Goal: Task Accomplishment & Management: Complete application form

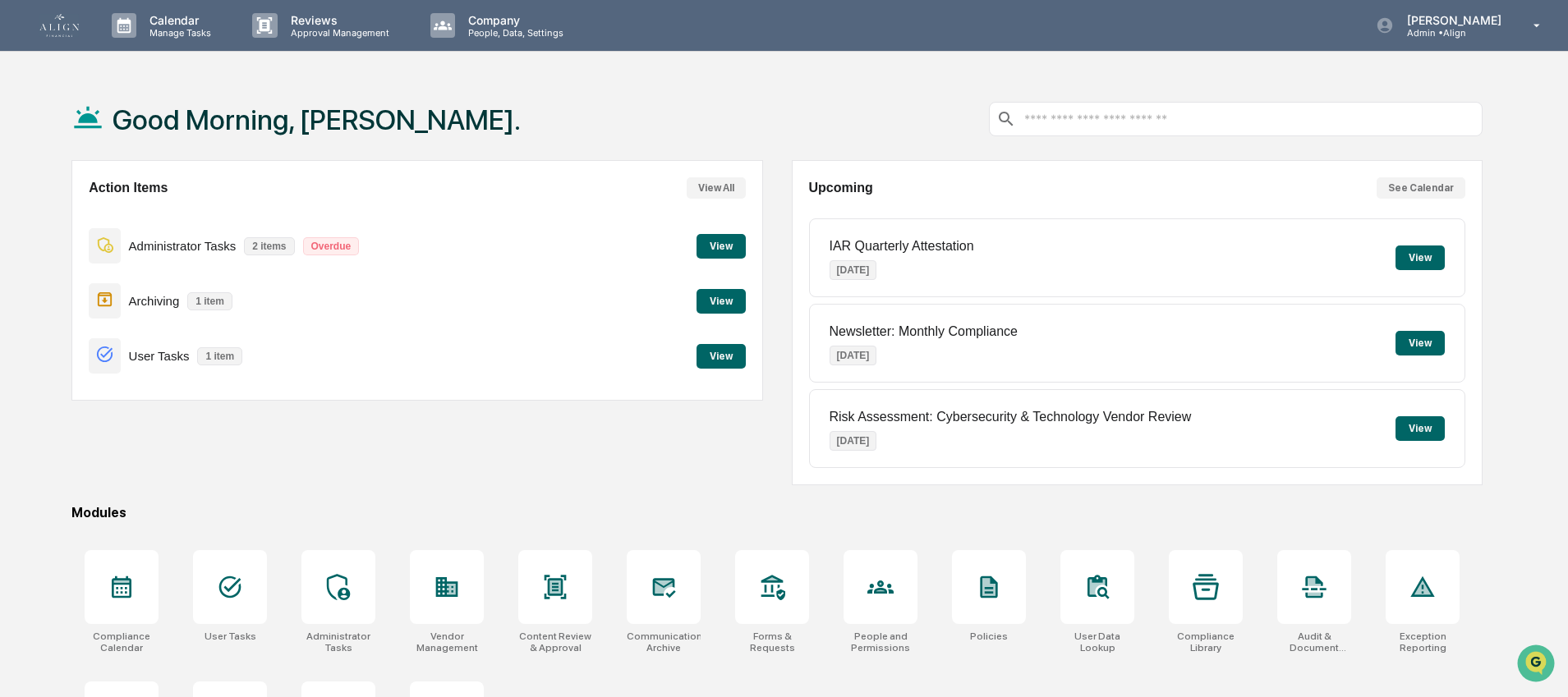
click at [722, 298] on button "View" at bounding box center [721, 301] width 49 height 25
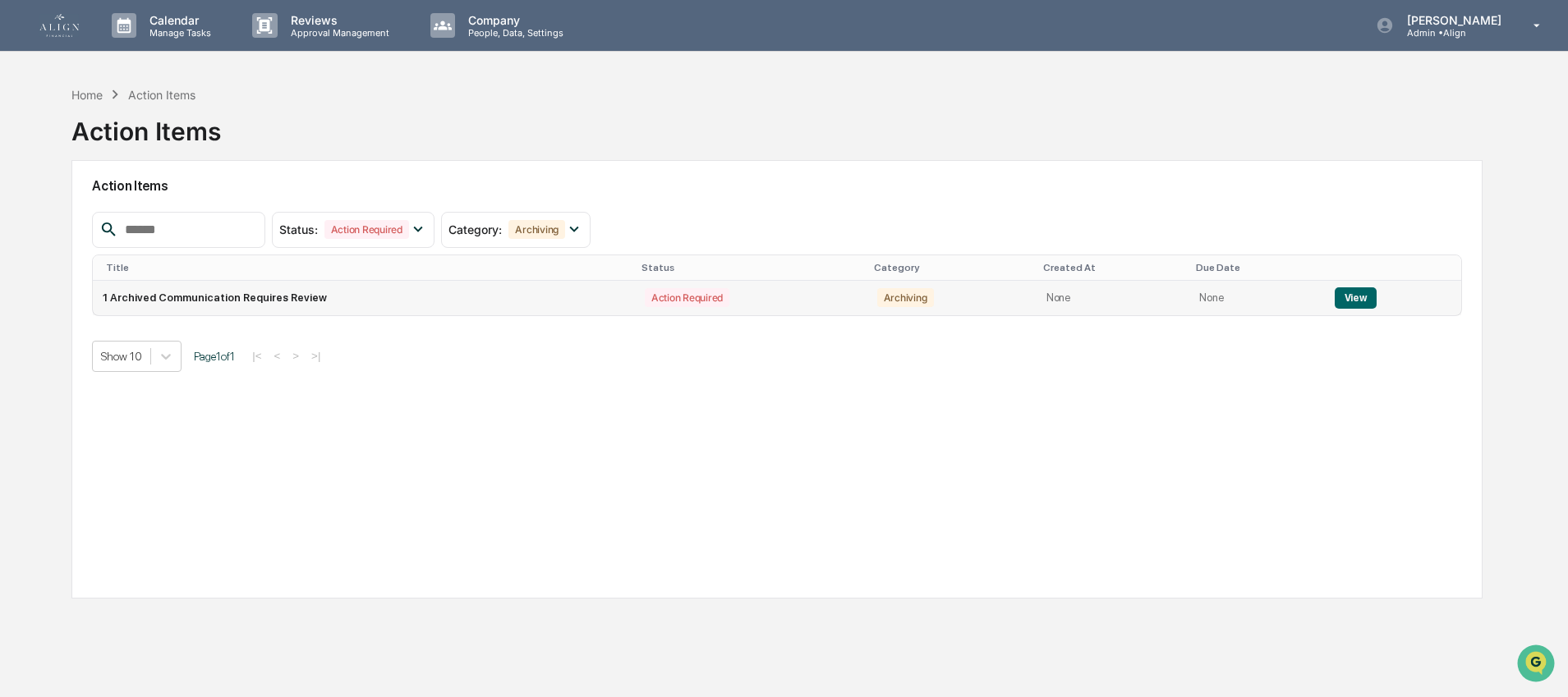
click at [540, 305] on td "1 Archived Communication Requires Review" at bounding box center [363, 298] width 542 height 35
click at [1350, 304] on button "View" at bounding box center [1355, 298] width 42 height 21
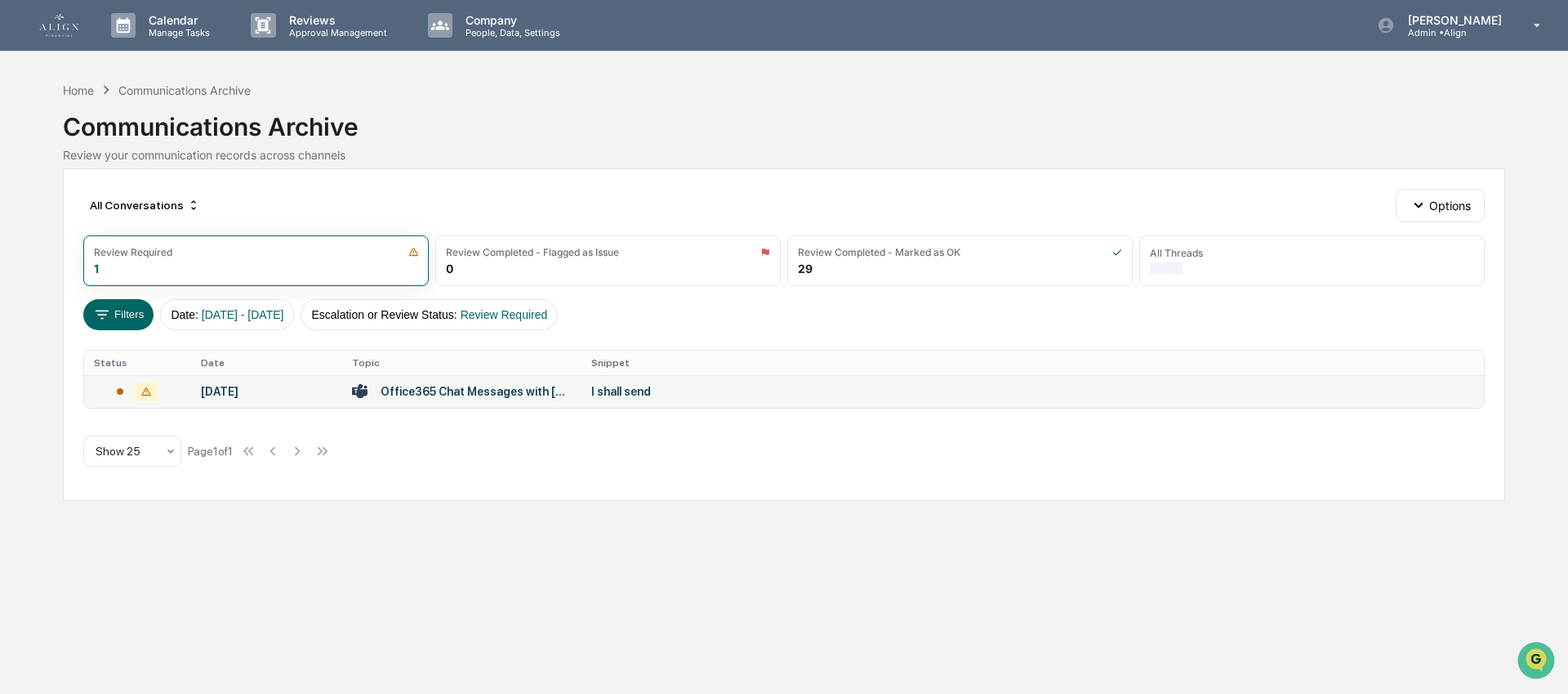
click at [685, 402] on td "I shall send" at bounding box center [1032, 391] width 902 height 33
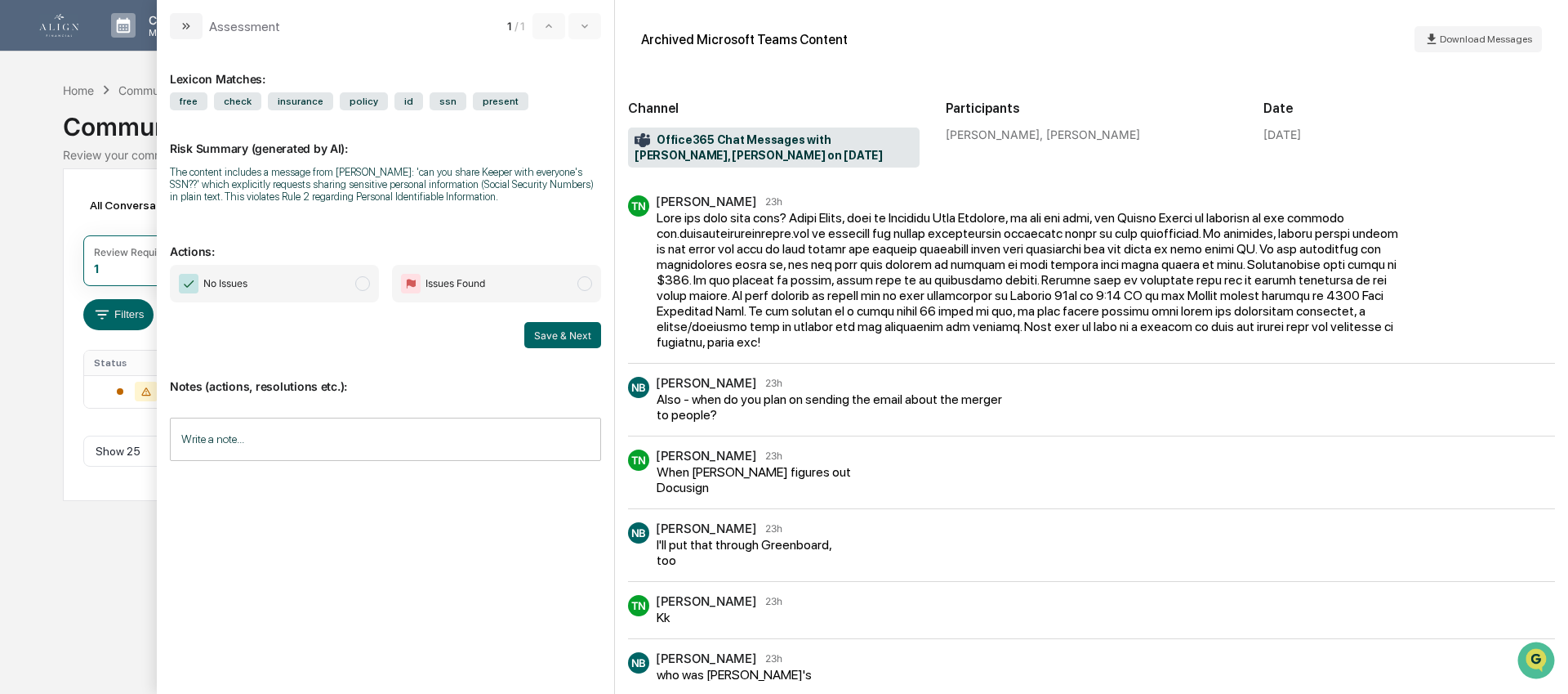
click at [355, 291] on span "modal" at bounding box center [362, 283] width 14 height 14
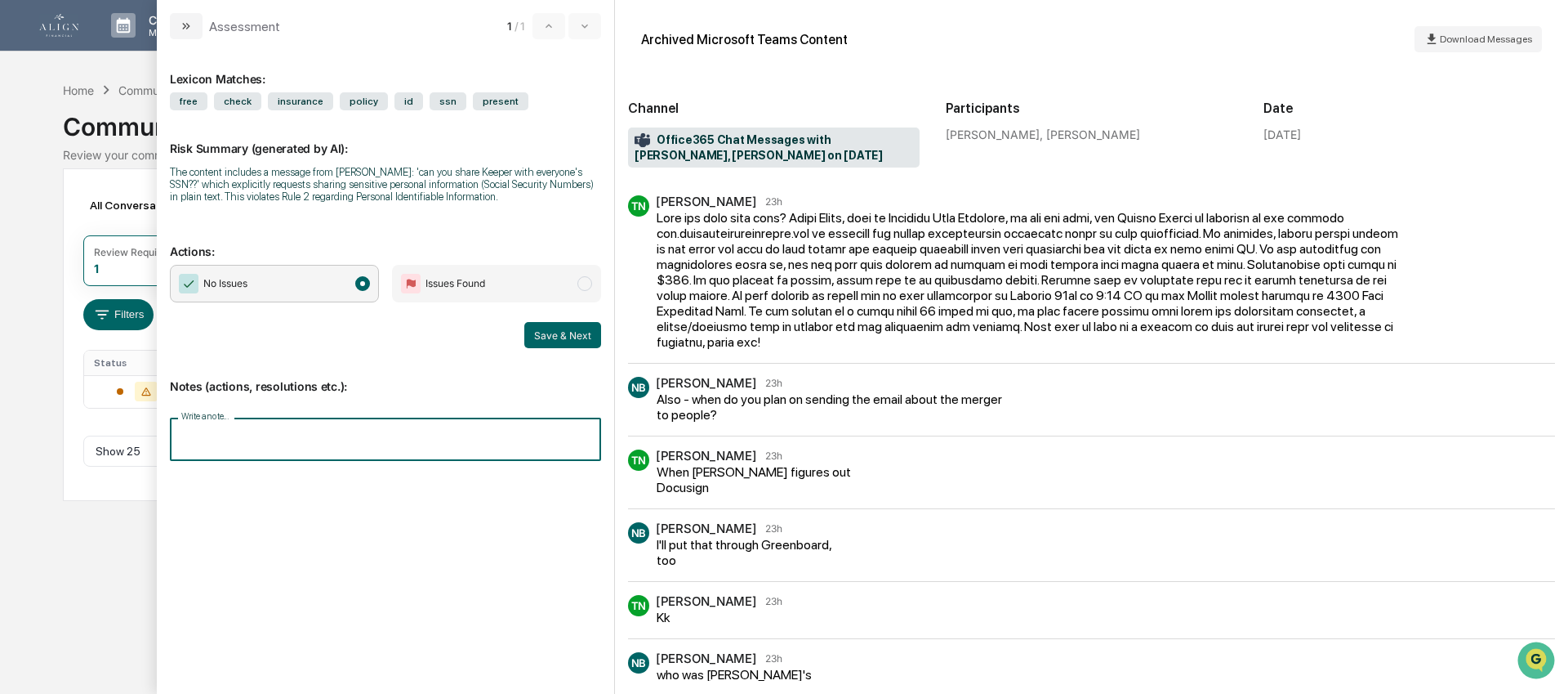
click at [469, 461] on input "Write a note..." at bounding box center [385, 439] width 431 height 43
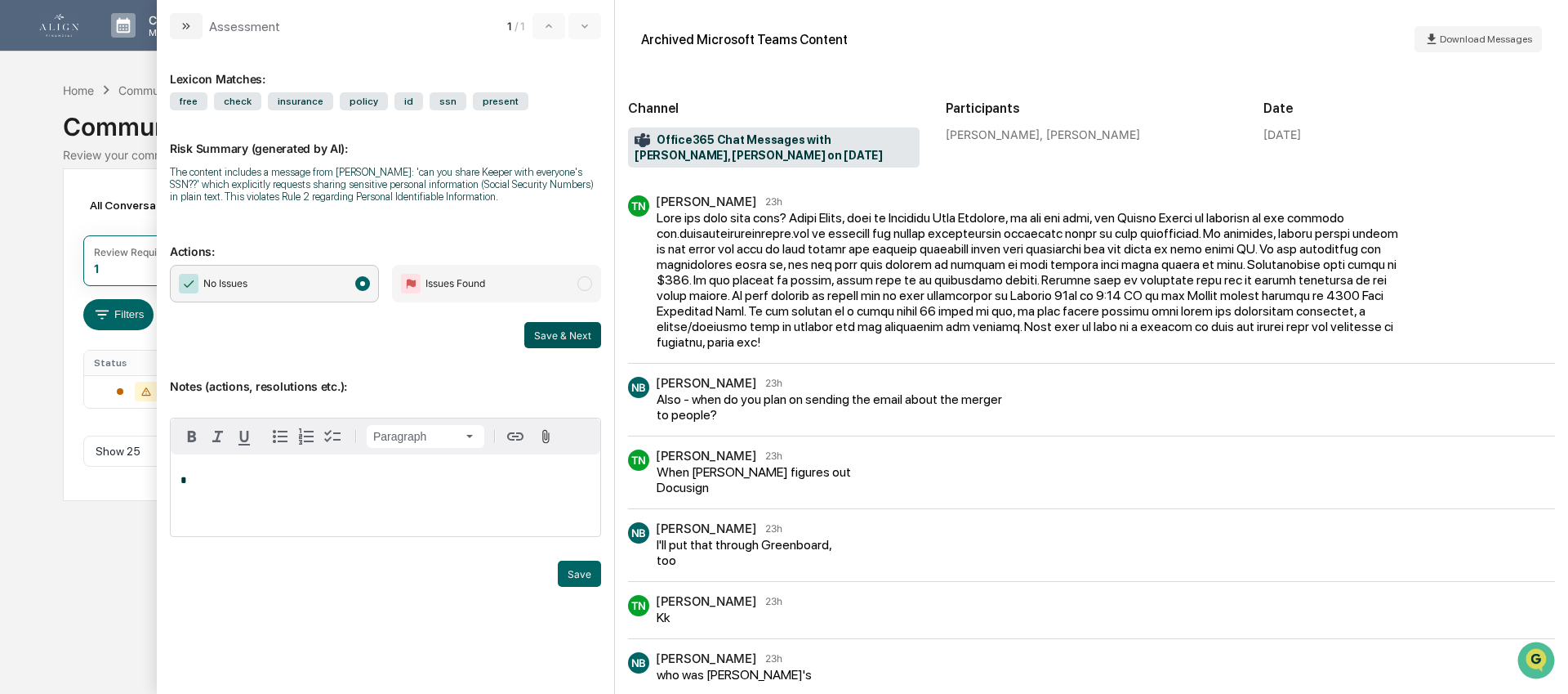
click at [540, 348] on button "Save & Next" at bounding box center [562, 334] width 77 height 26
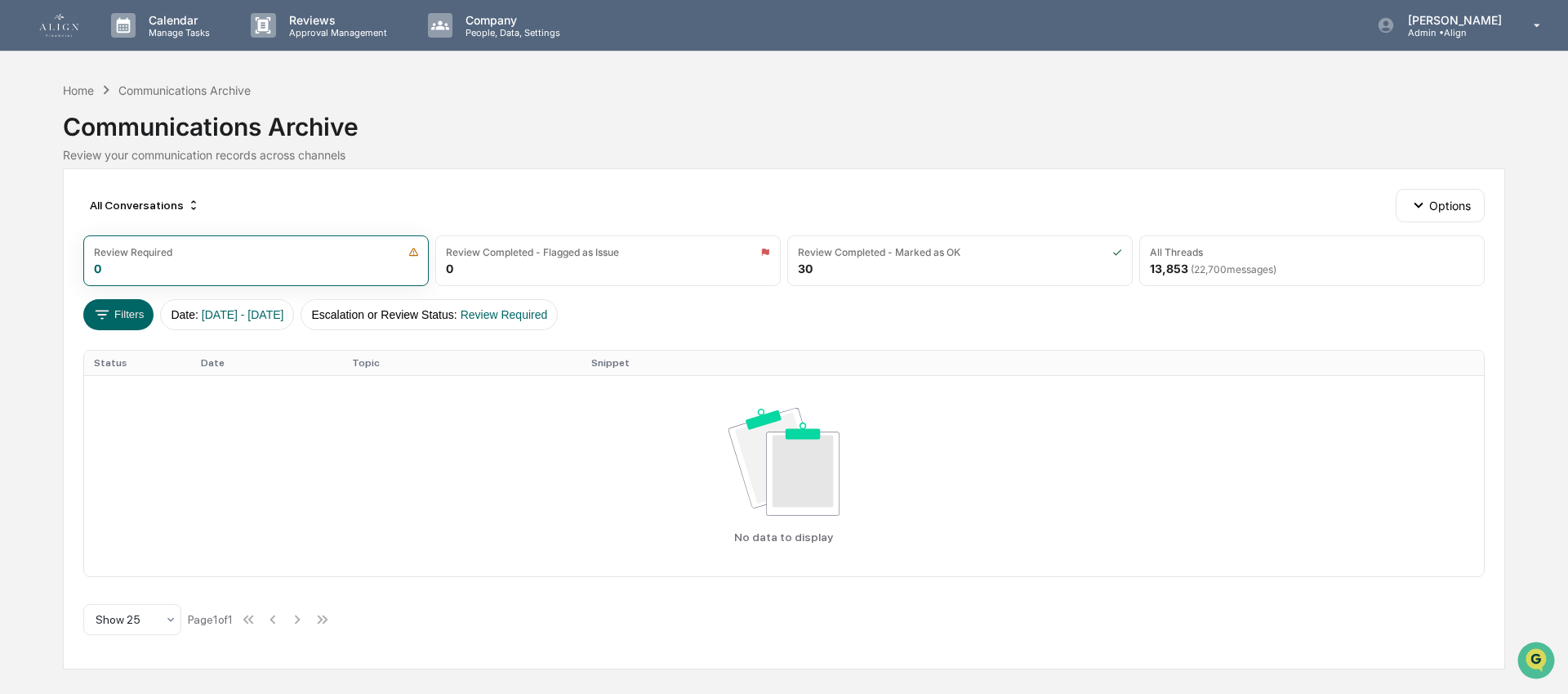
click at [56, 18] on img at bounding box center [58, 24] width 39 height 23
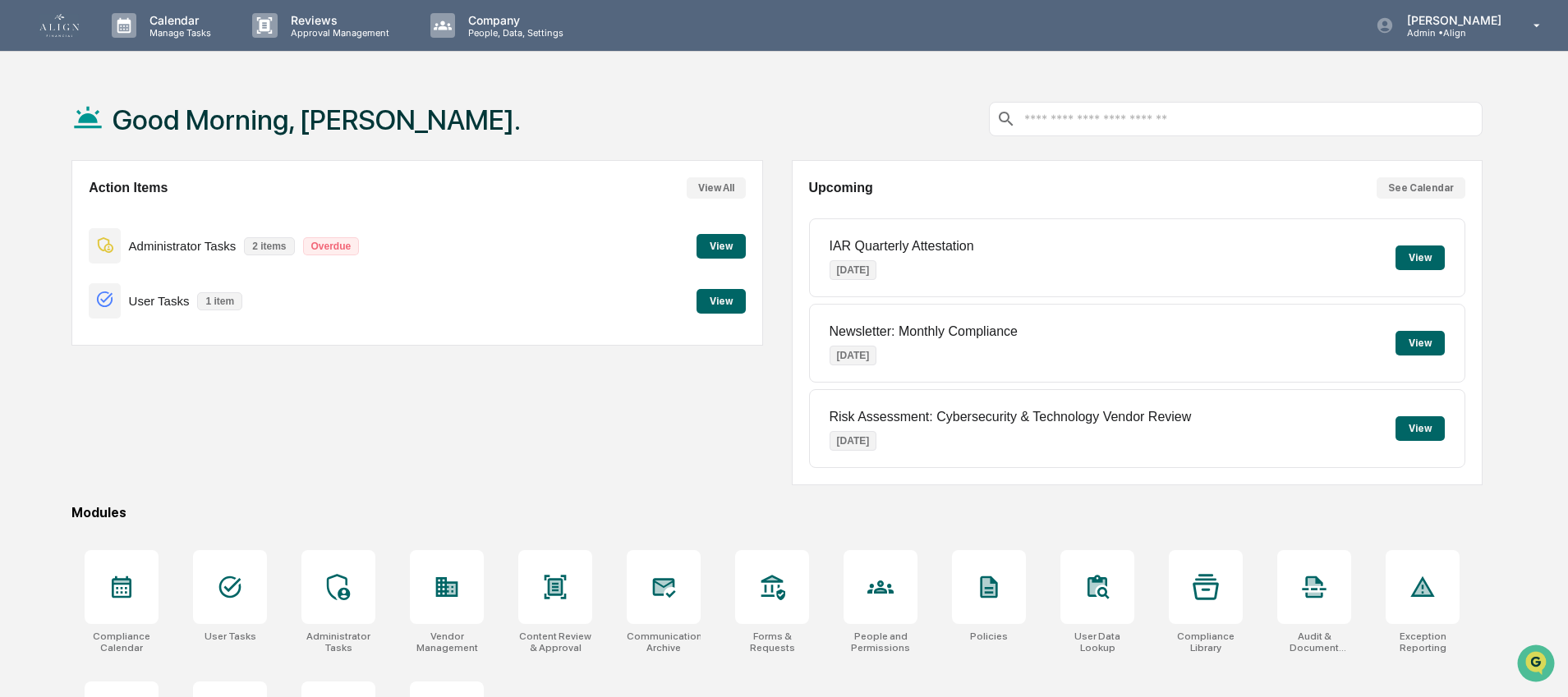
click at [740, 300] on button "View" at bounding box center [721, 301] width 49 height 25
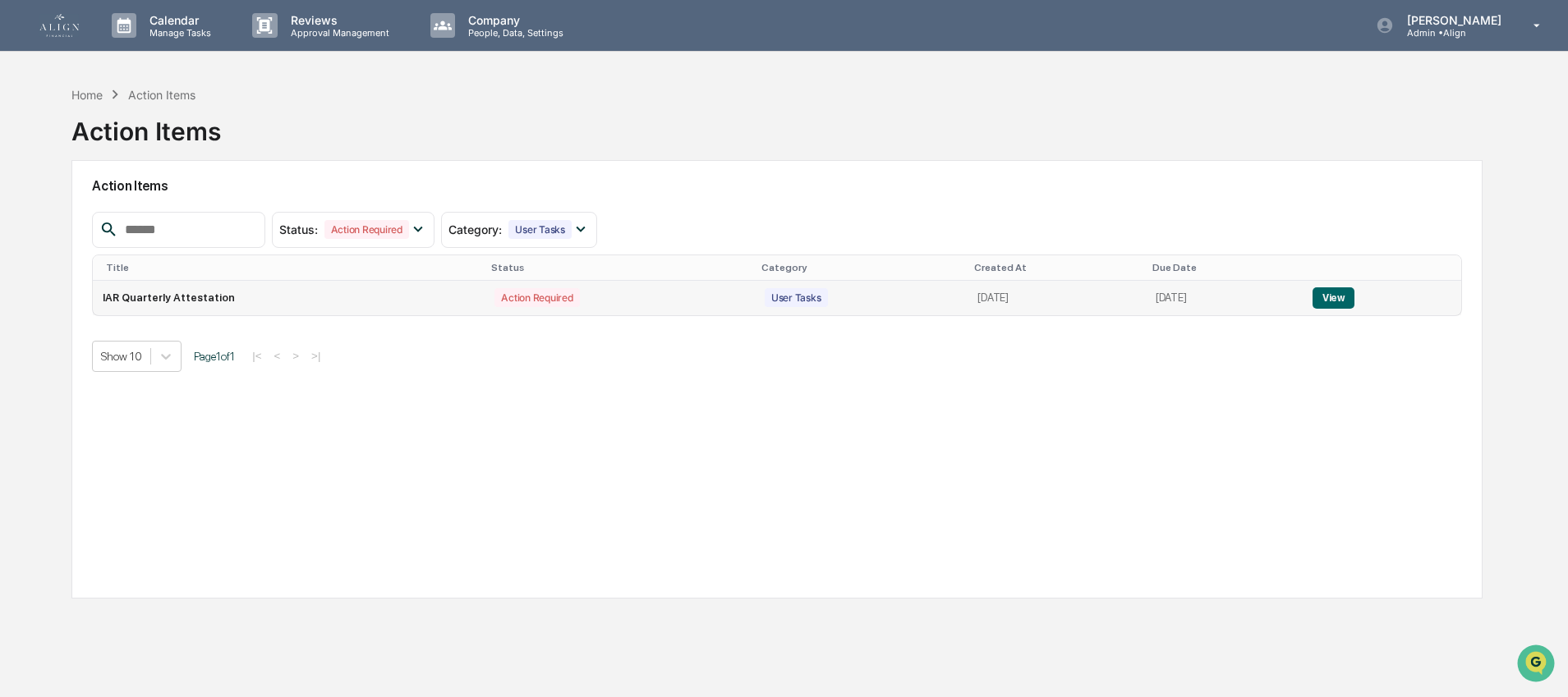
click at [1354, 293] on button "View" at bounding box center [1333, 298] width 42 height 21
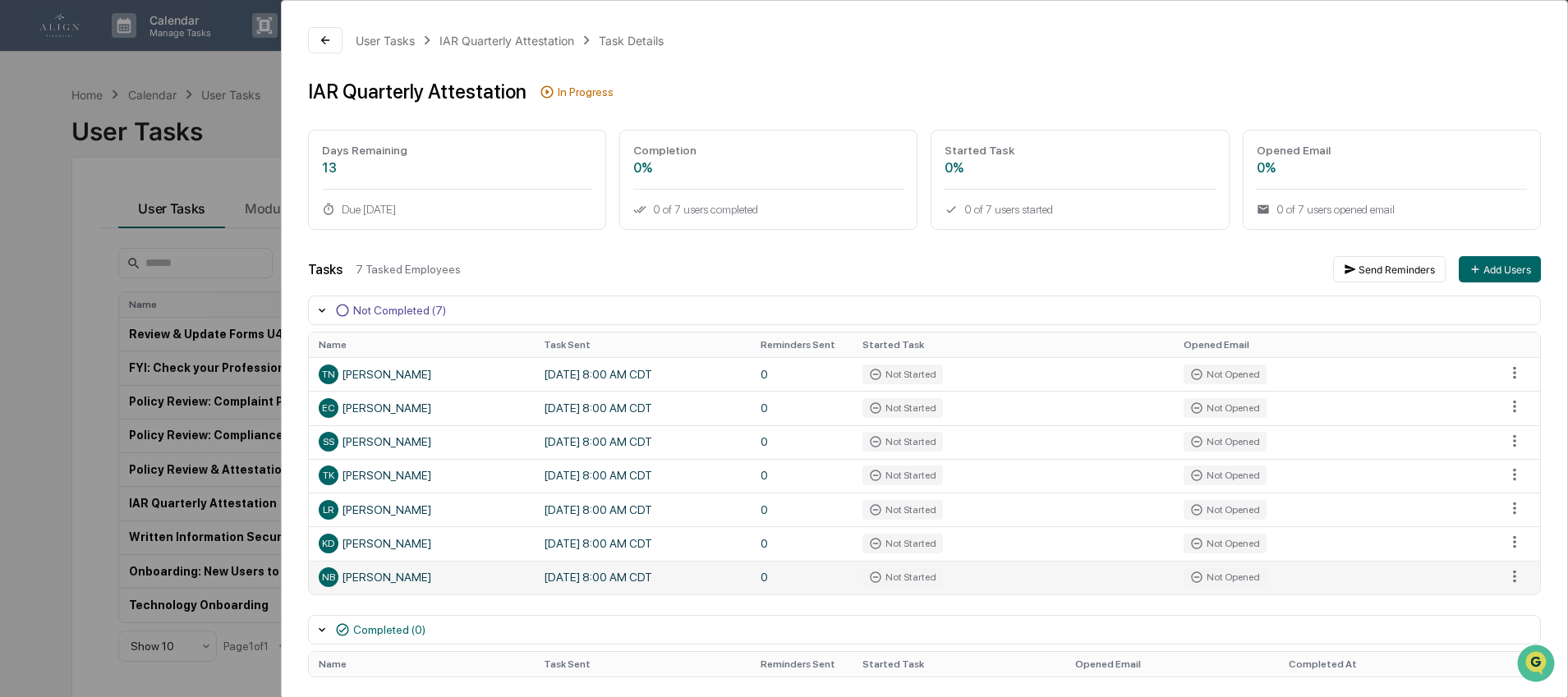
click at [453, 583] on div "NB [PERSON_NAME]" at bounding box center [422, 577] width 205 height 20
click at [947, 582] on td "Not Started" at bounding box center [1013, 577] width 322 height 34
click at [1500, 576] on html "Calendar Manage Tasks Reviews Approval Management Company People, Data, Setting…" at bounding box center [784, 348] width 1568 height 697
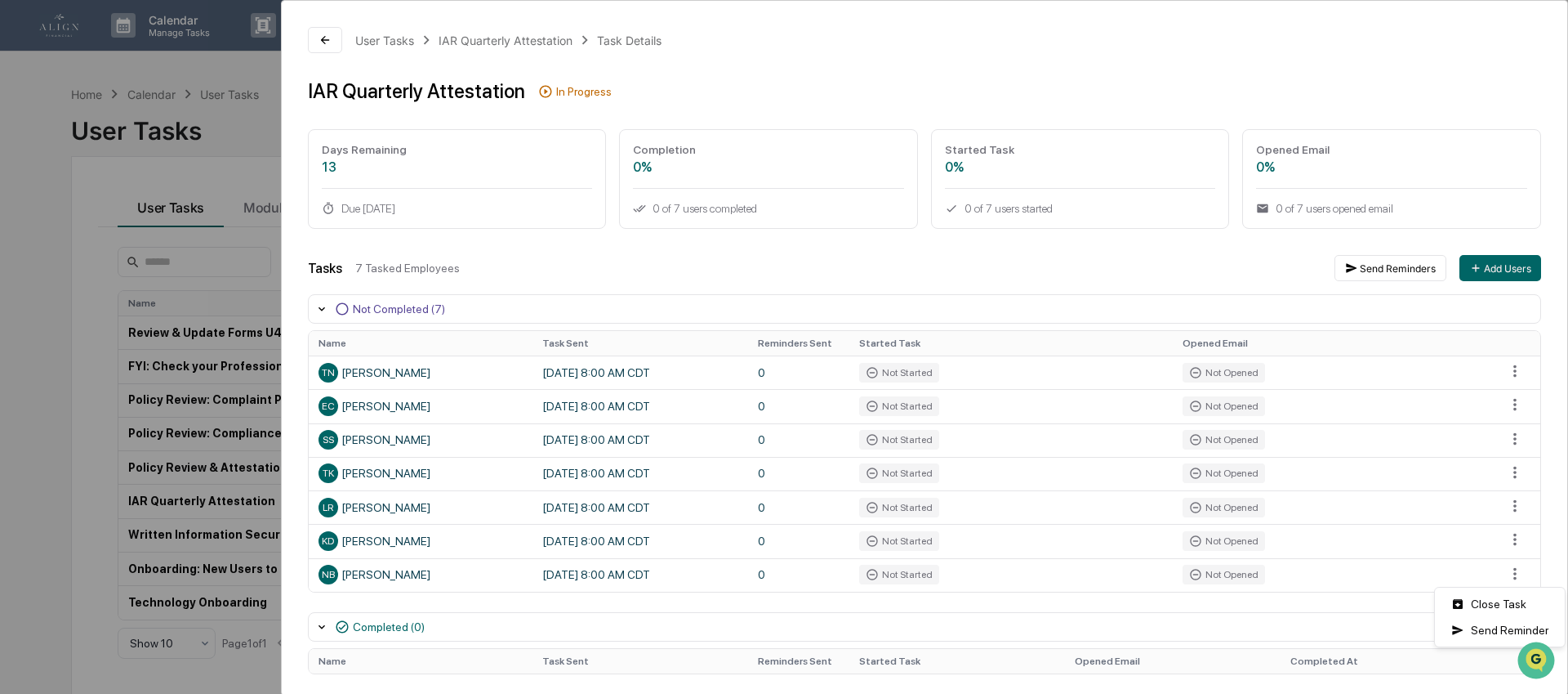
click at [1413, 591] on html "Calendar Manage Tasks Reviews Approval Management Company People, Data, Setting…" at bounding box center [784, 347] width 1568 height 694
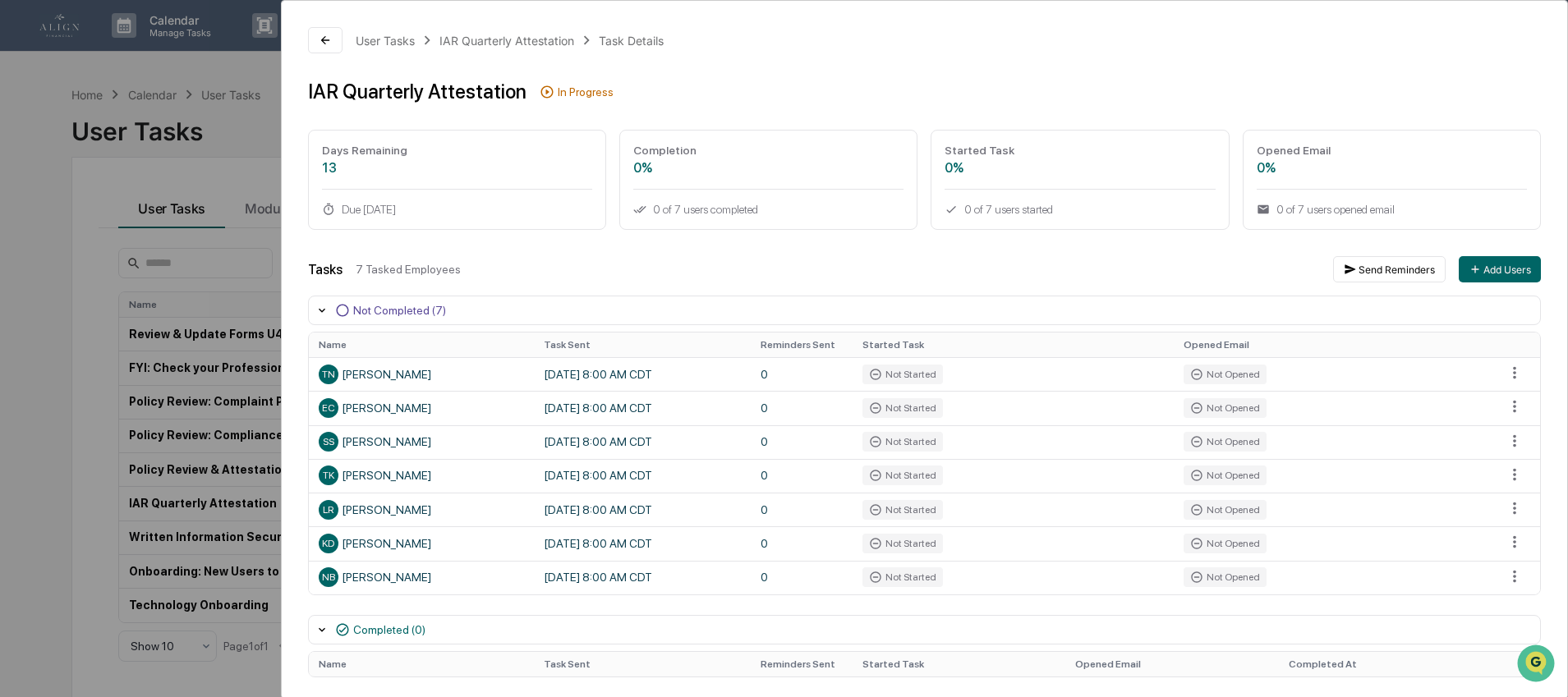
click at [260, 99] on div "User Tasks IAR Quarterly Attestation Task Details IAR Quarterly Attestation In …" at bounding box center [784, 348] width 1568 height 697
click at [327, 40] on icon at bounding box center [325, 41] width 8 height 8
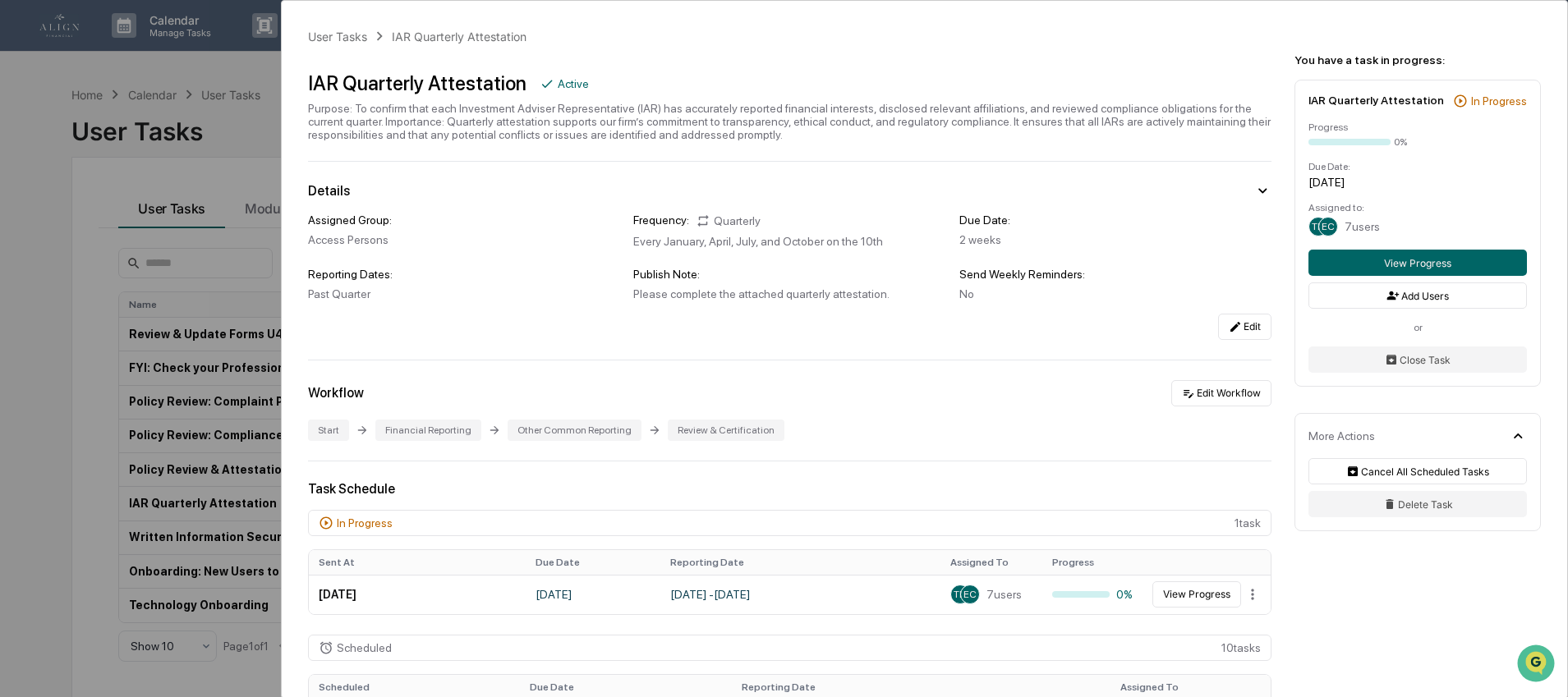
click at [171, 122] on div "User Tasks IAR Quarterly Attestation IAR Quarterly Attestation Active Purpose: …" at bounding box center [784, 348] width 1568 height 697
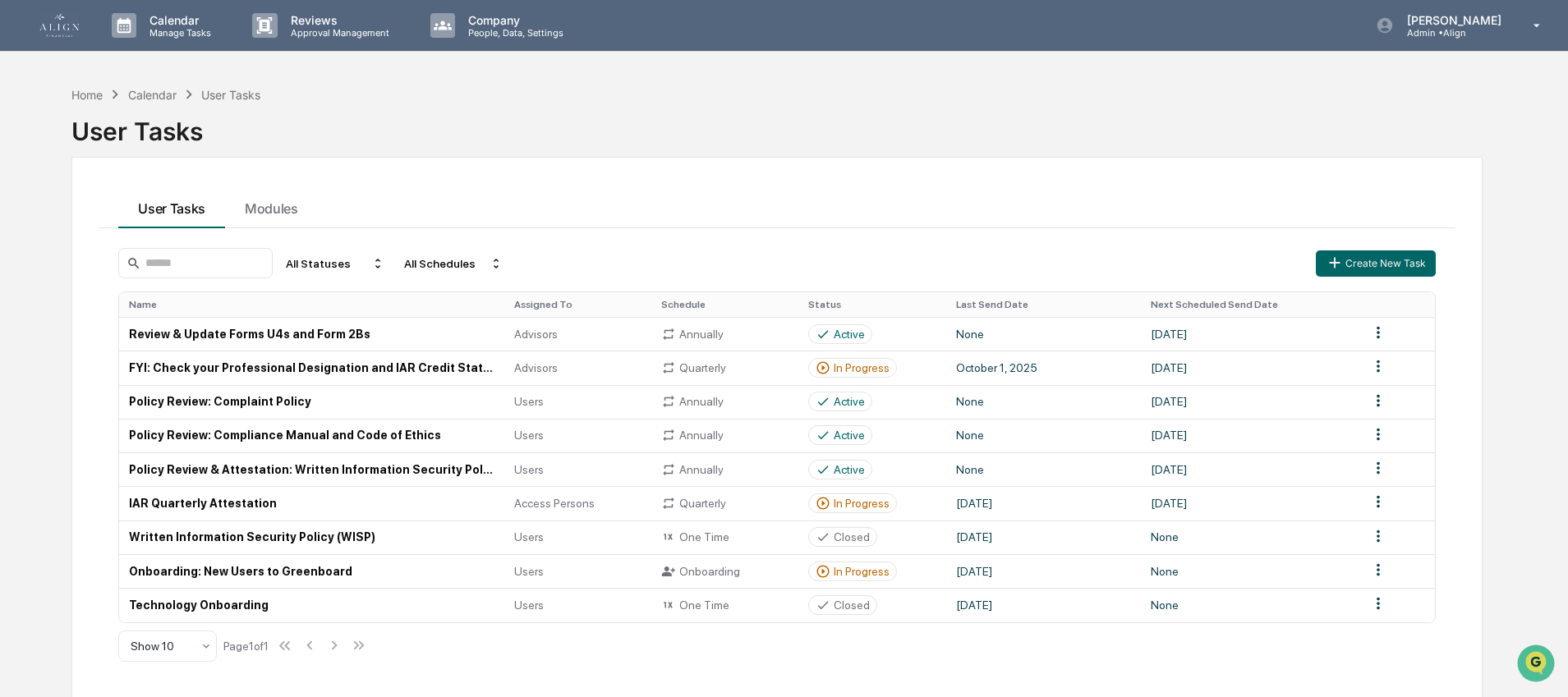
click at [67, 36] on img at bounding box center [59, 25] width 39 height 23
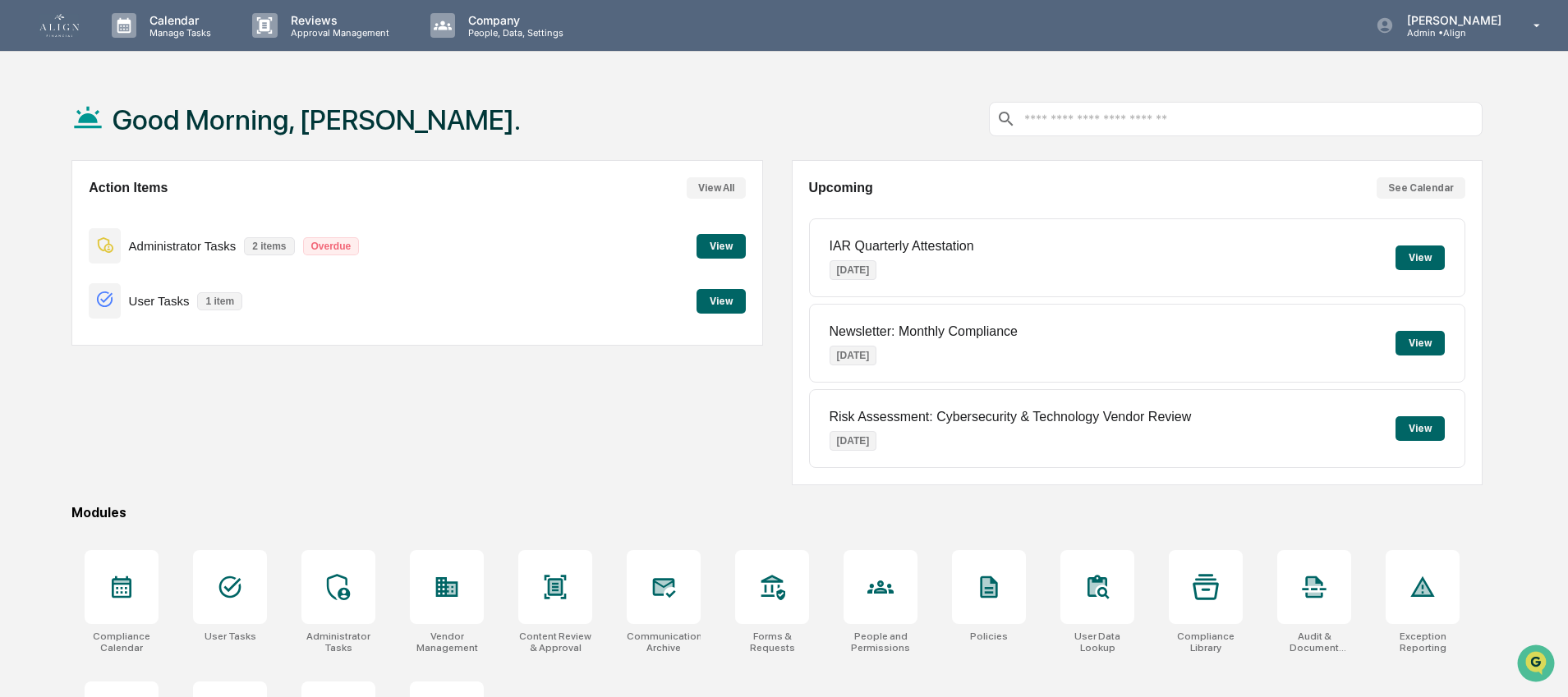
click at [156, 299] on p "User Tasks" at bounding box center [160, 300] width 61 height 14
click at [736, 304] on button "View" at bounding box center [721, 301] width 49 height 25
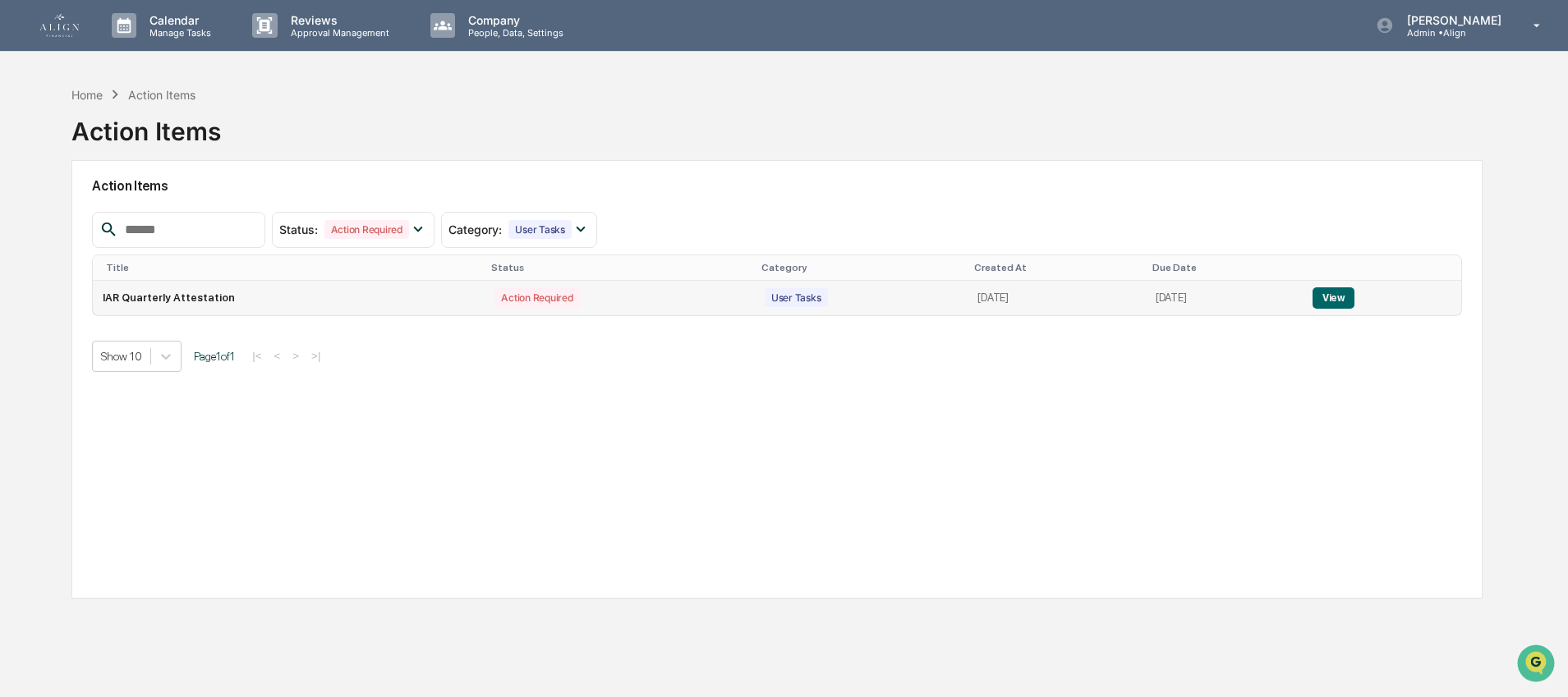
click at [1324, 304] on td "View" at bounding box center [1382, 298] width 160 height 35
click at [216, 299] on td "IAR Quarterly Attestation" at bounding box center [288, 298] width 392 height 35
click at [1351, 293] on button "View" at bounding box center [1333, 298] width 42 height 21
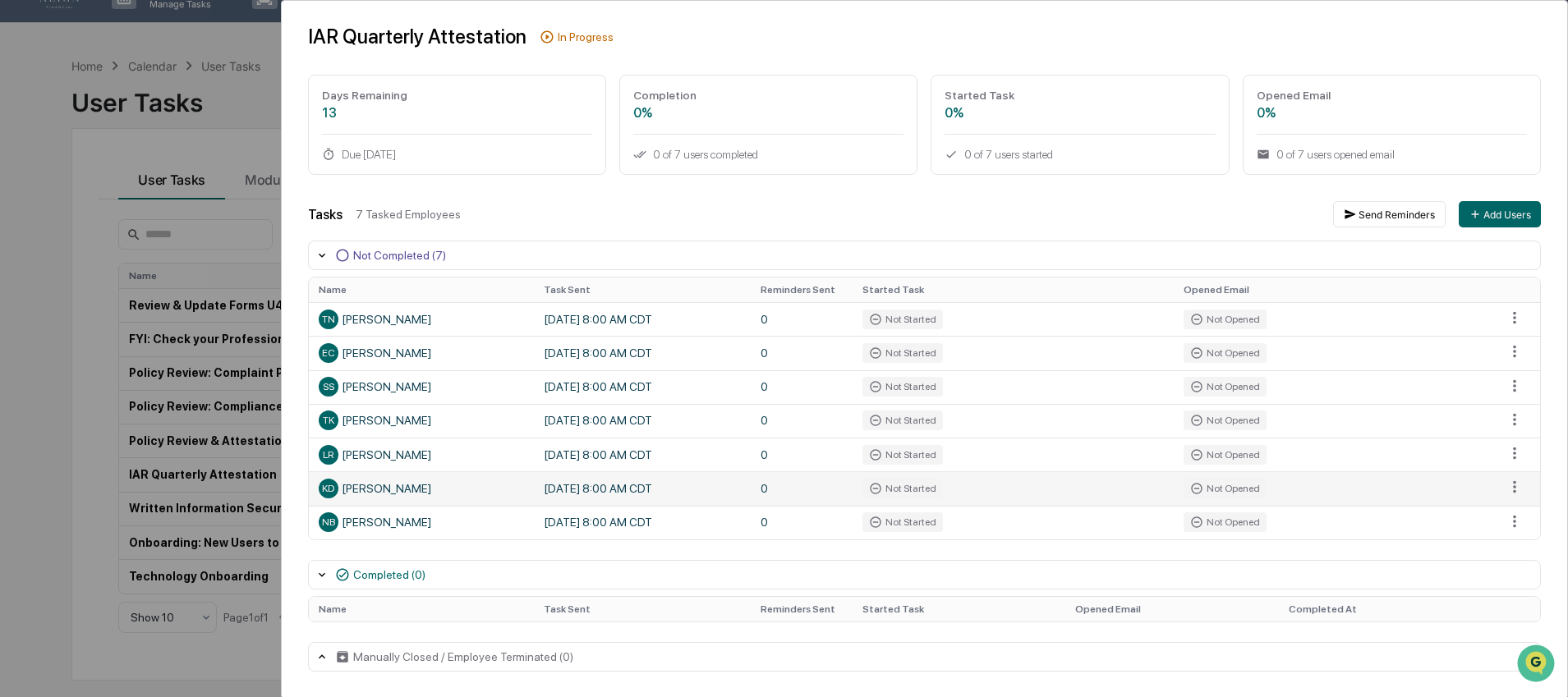
scroll to position [78, 0]
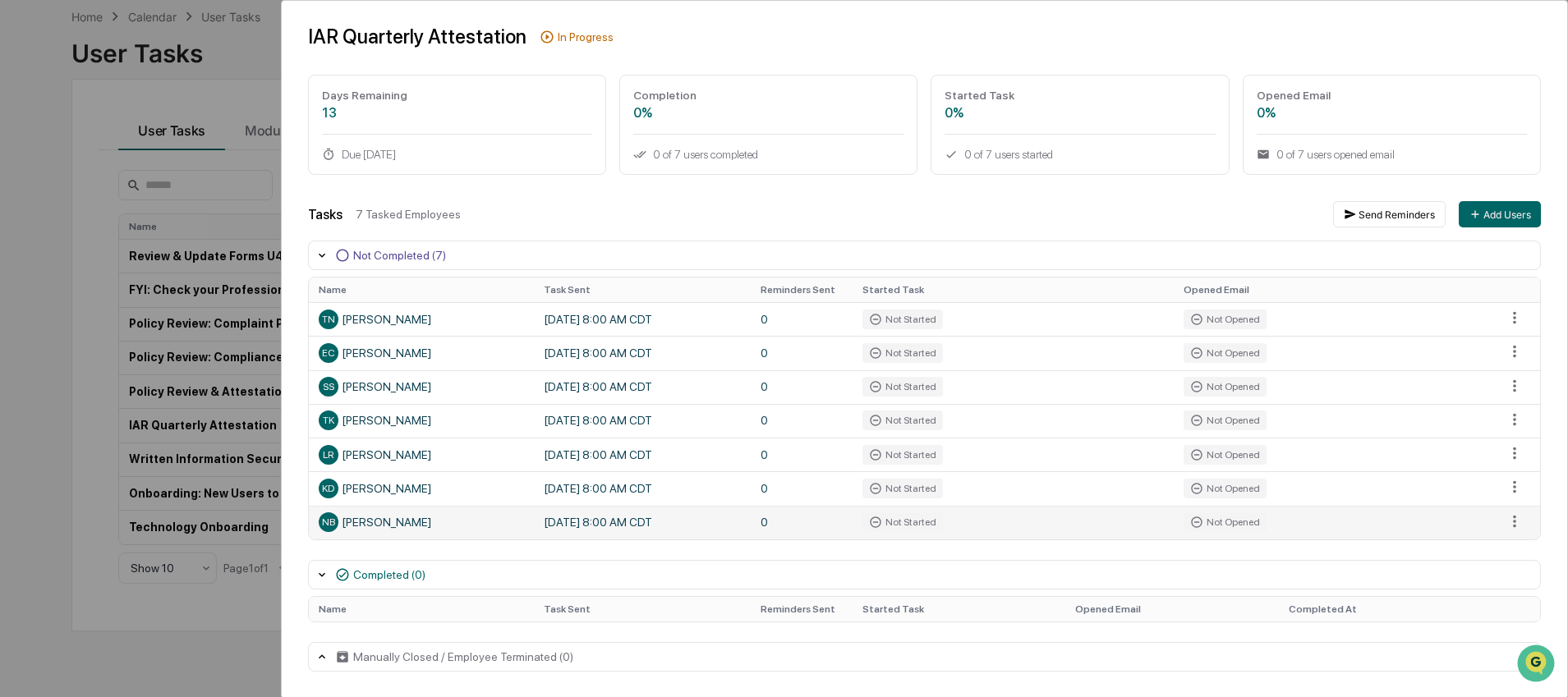
click at [388, 521] on div "NB [PERSON_NAME]" at bounding box center [422, 521] width 205 height 20
drag, startPoint x: 707, startPoint y: 516, endPoint x: 719, endPoint y: 516, distance: 12.0
click at [707, 516] on td "[DATE] 8:00 AM CDT" at bounding box center [642, 522] width 217 height 34
click at [773, 517] on td "0" at bounding box center [802, 522] width 102 height 34
click at [899, 525] on div "Not Started" at bounding box center [902, 521] width 81 height 20
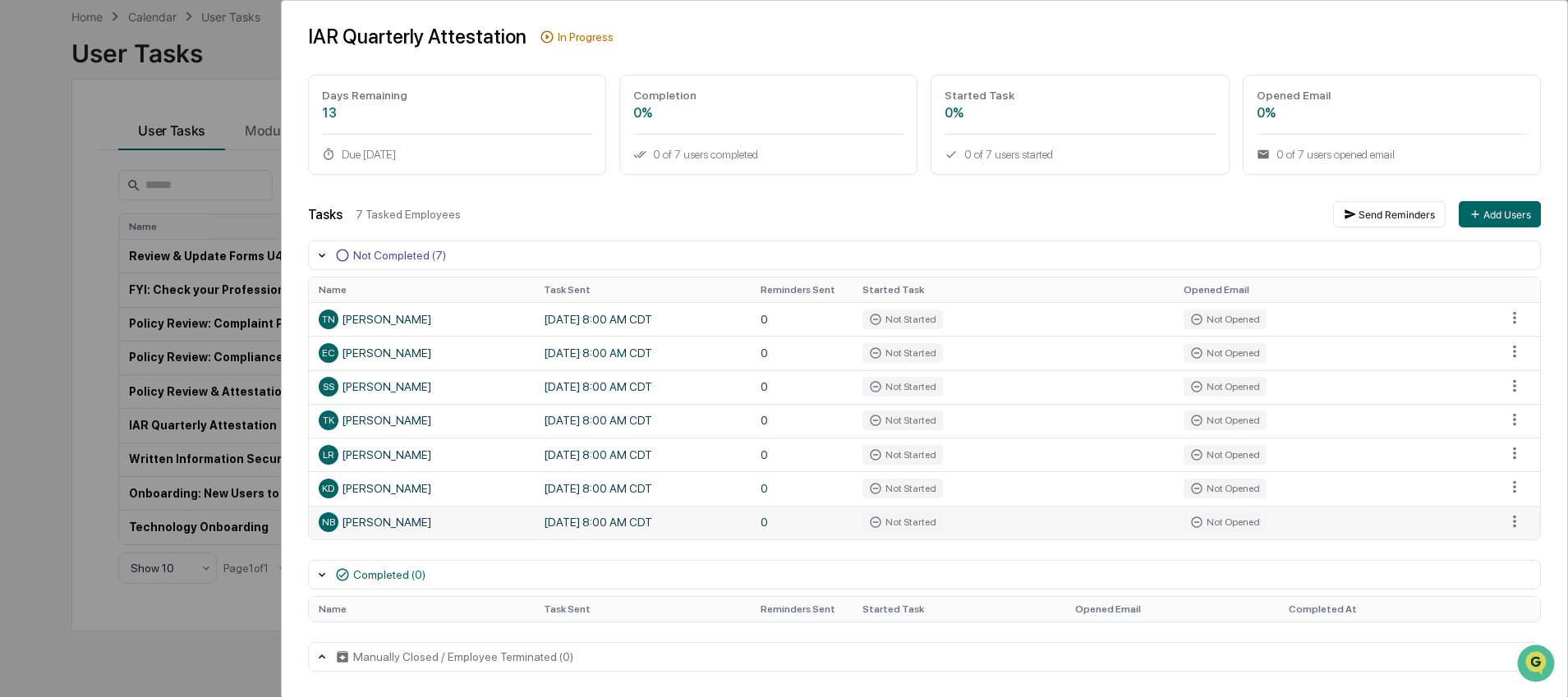
click at [1196, 520] on icon at bounding box center [1196, 522] width 11 height 11
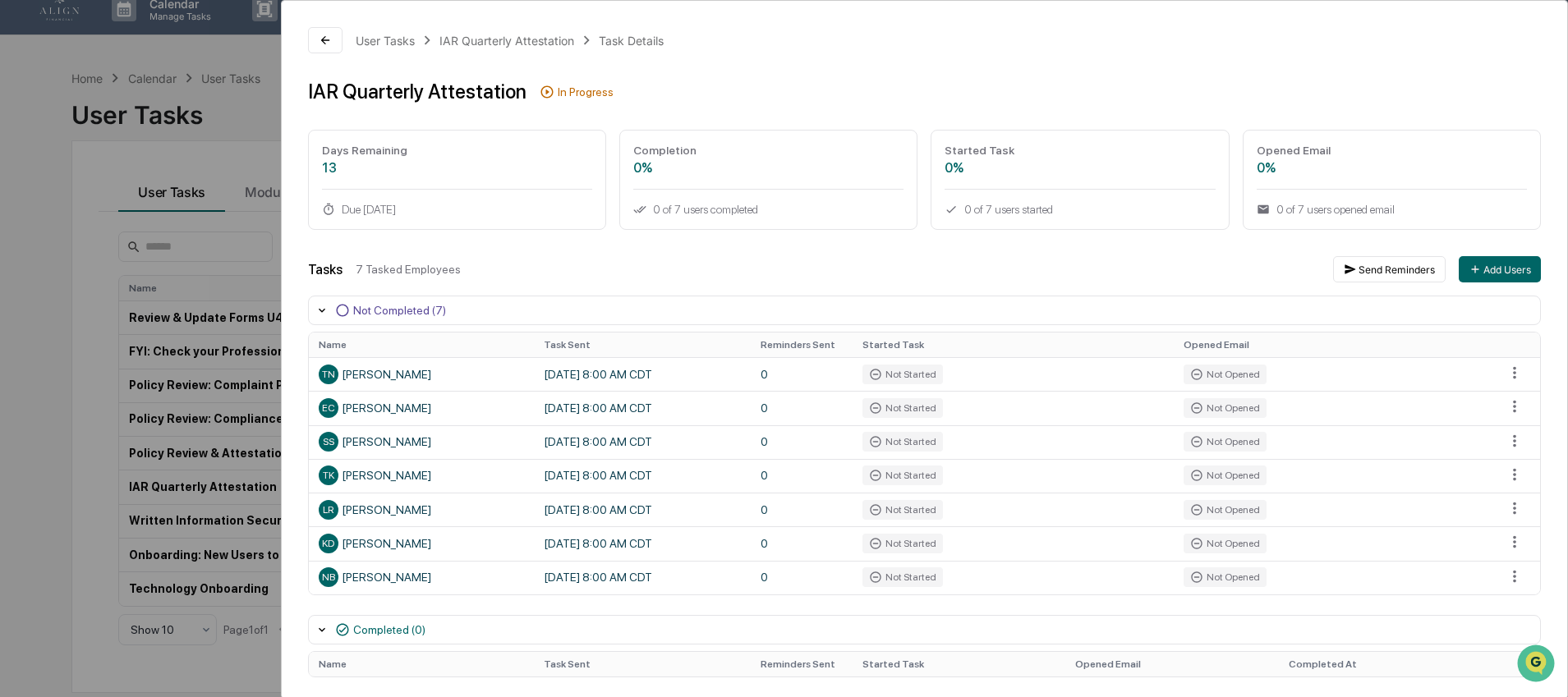
scroll to position [0, 0]
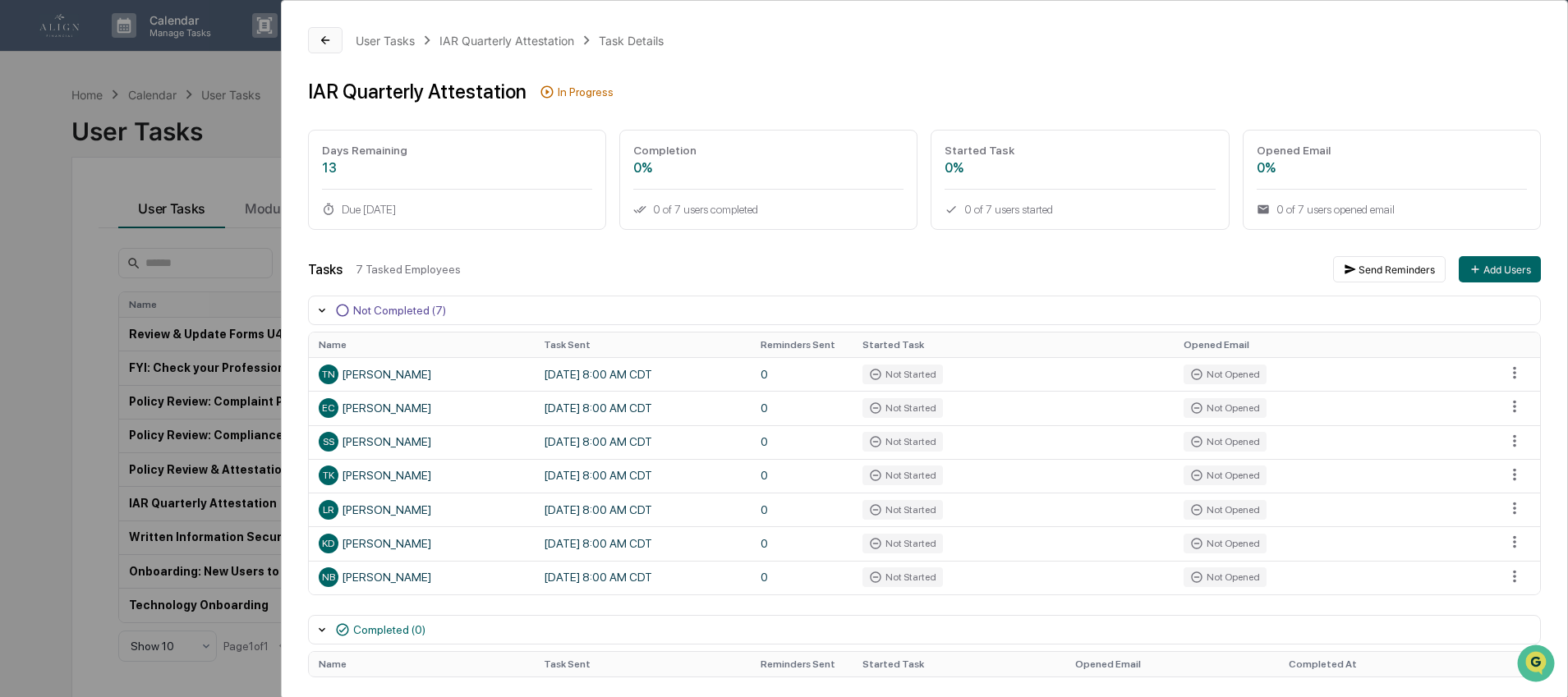
click at [312, 42] on button at bounding box center [325, 40] width 35 height 26
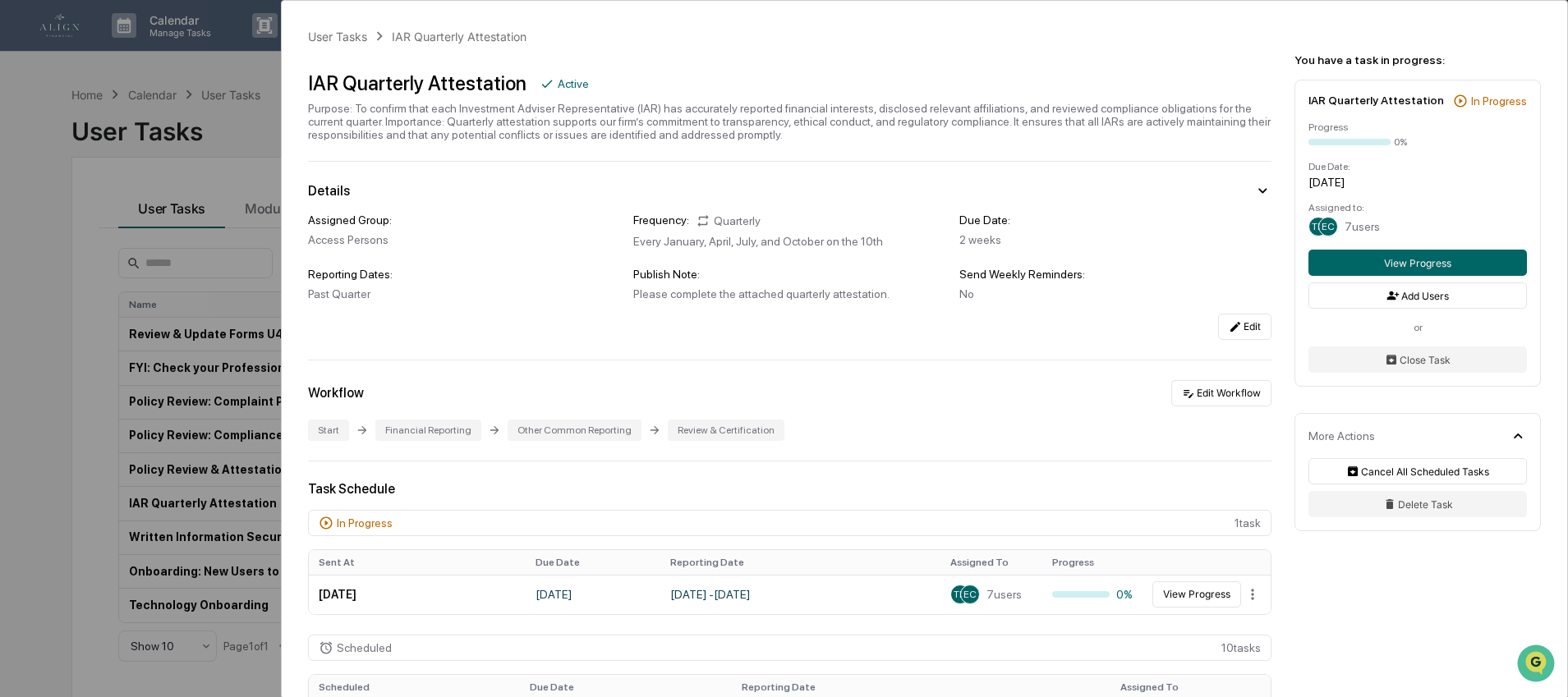
click at [231, 87] on div "User Tasks IAR Quarterly Attestation IAR Quarterly Attestation Active Purpose: …" at bounding box center [784, 348] width 1568 height 697
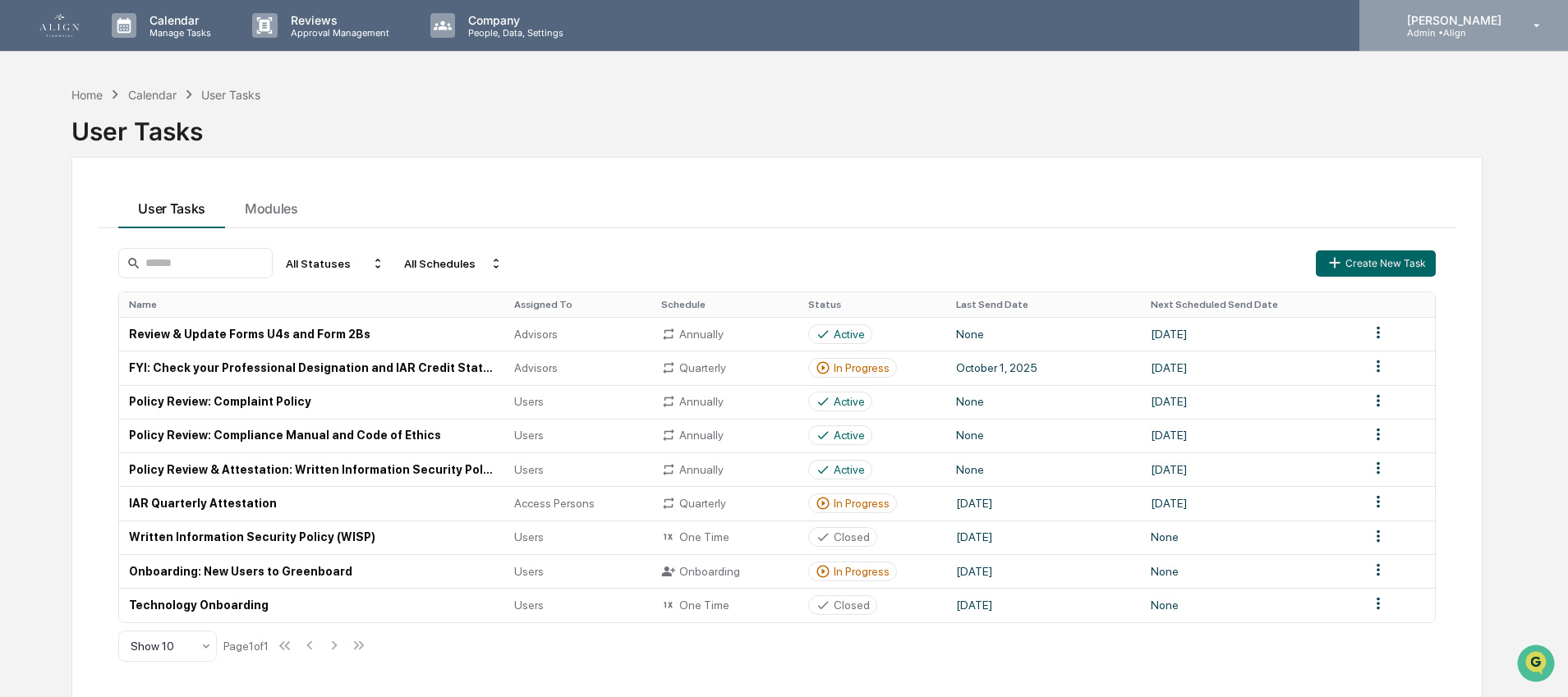
click at [1477, 25] on p "[PERSON_NAME]" at bounding box center [1451, 20] width 115 height 14
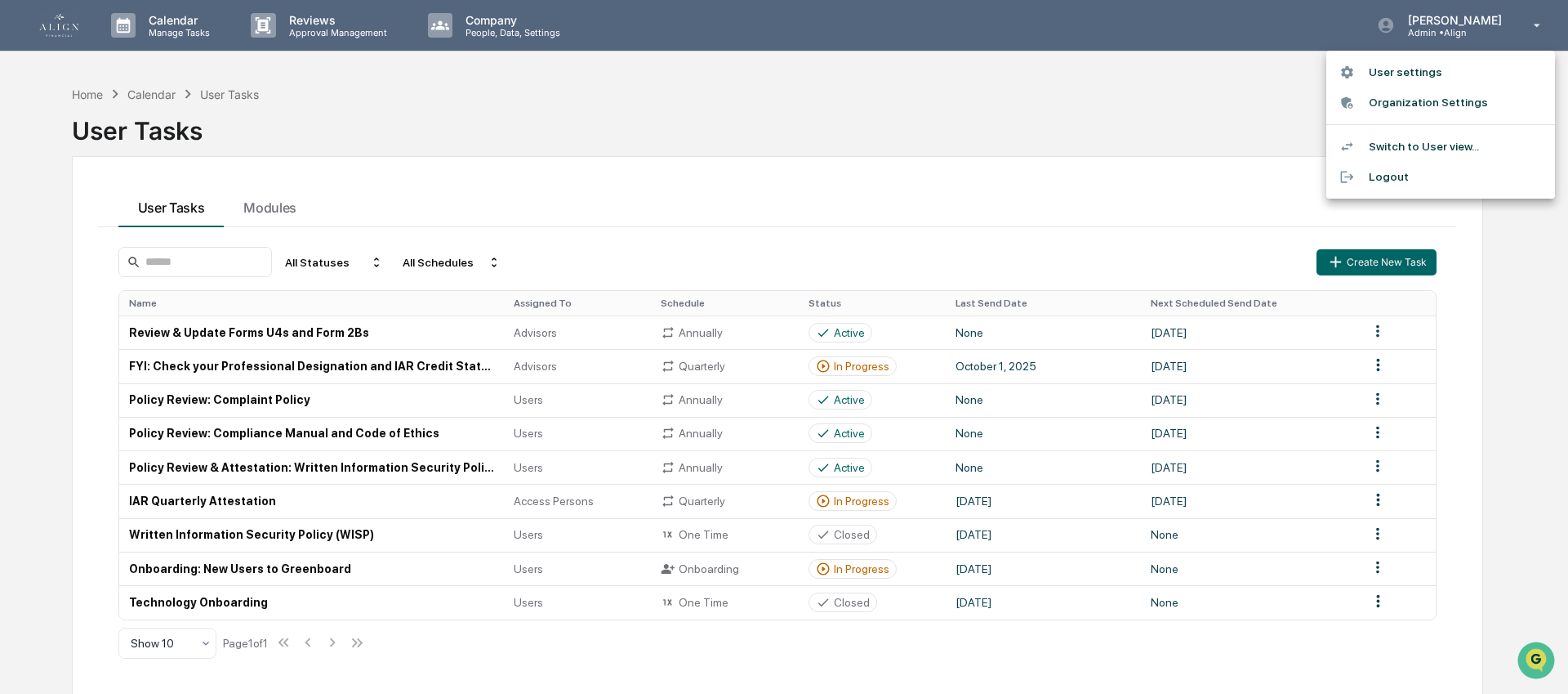
click at [1419, 136] on li "Switch to User view..." at bounding box center [1441, 147] width 229 height 30
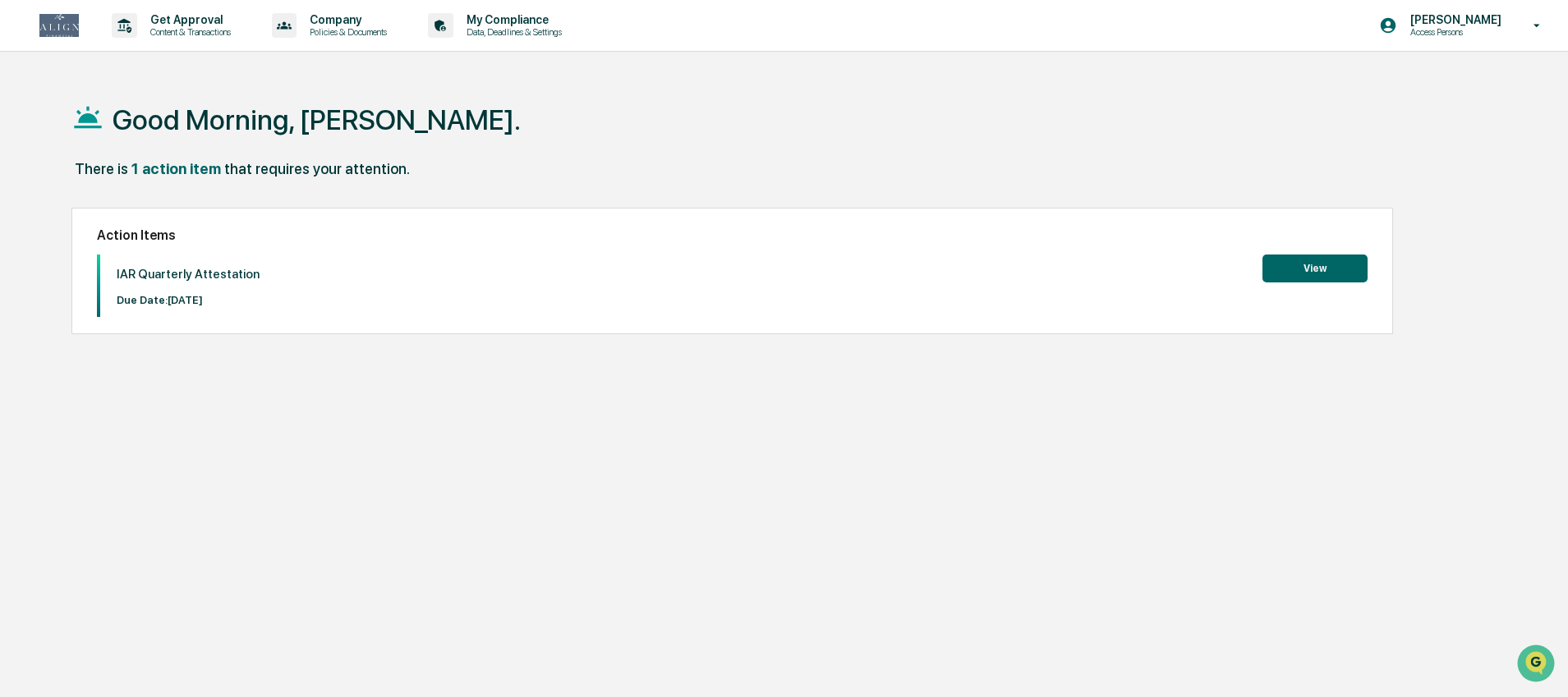
click at [1326, 276] on button "View" at bounding box center [1315, 268] width 105 height 28
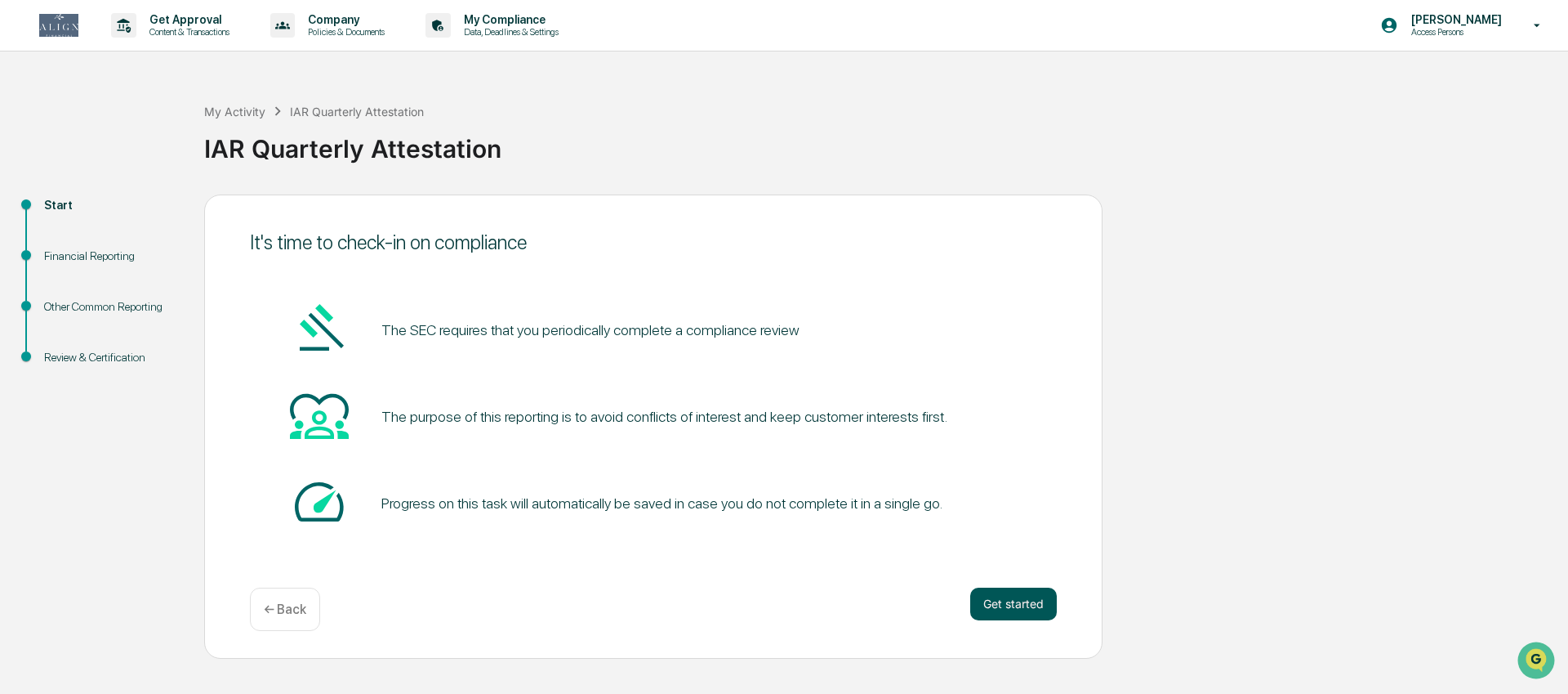
click at [1016, 609] on button "Get started" at bounding box center [1014, 604] width 87 height 33
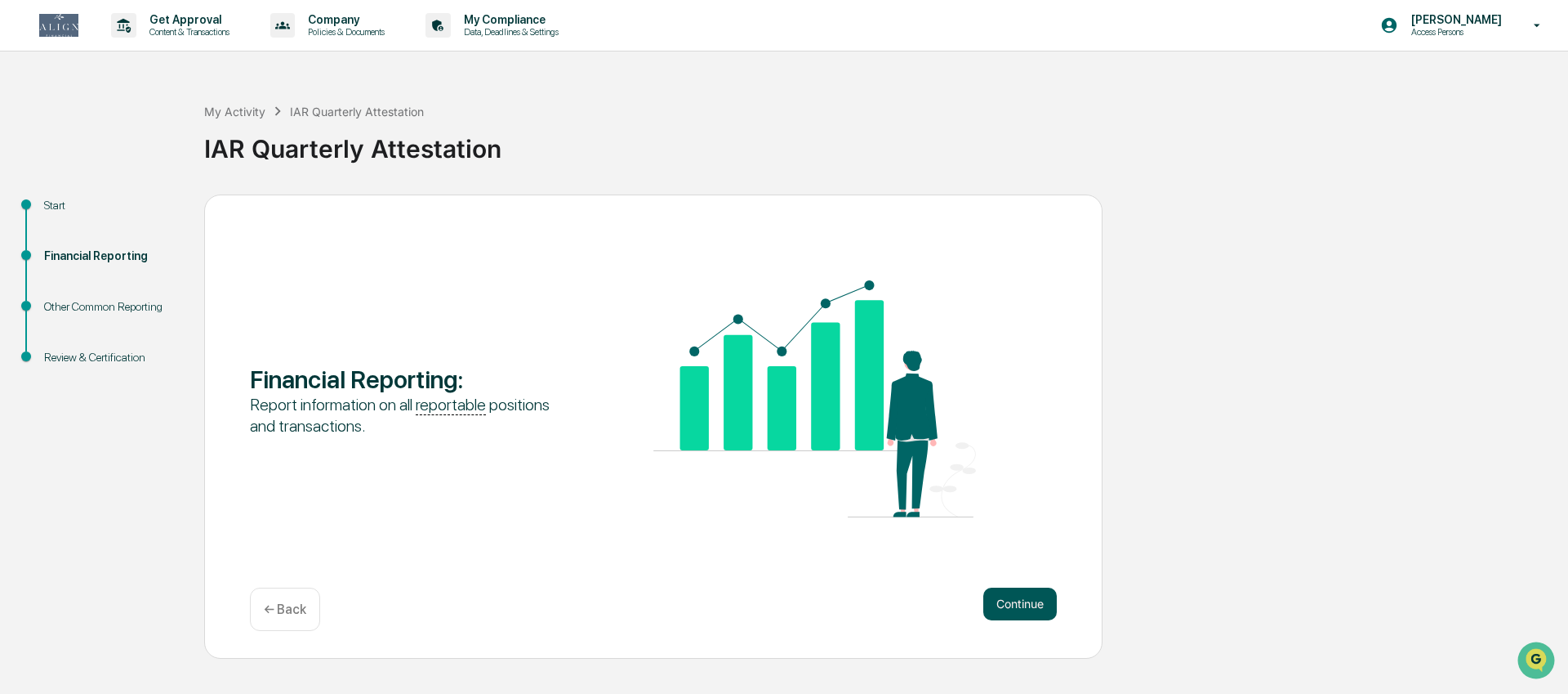
click at [1013, 607] on button "Continue" at bounding box center [1019, 604] width 73 height 33
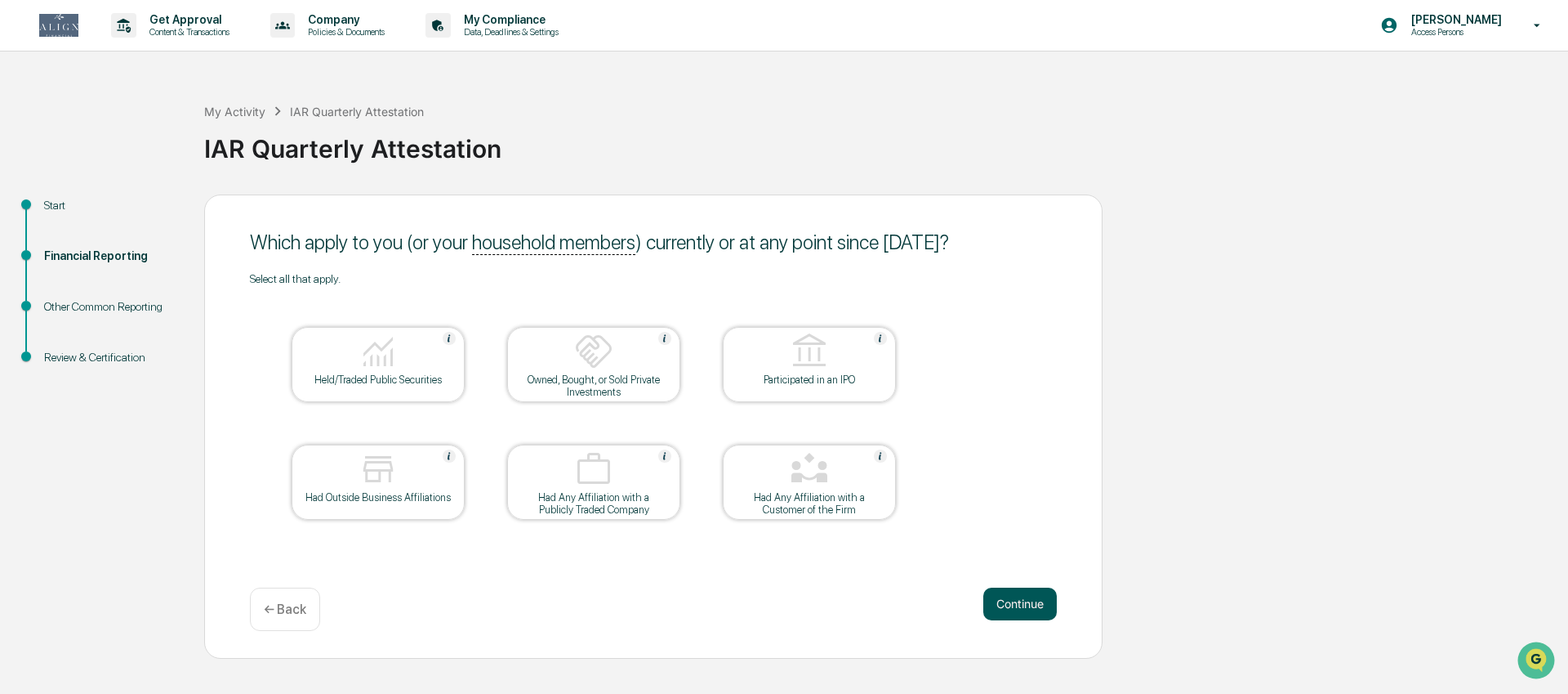
click at [1003, 603] on button "Continue" at bounding box center [1019, 604] width 73 height 33
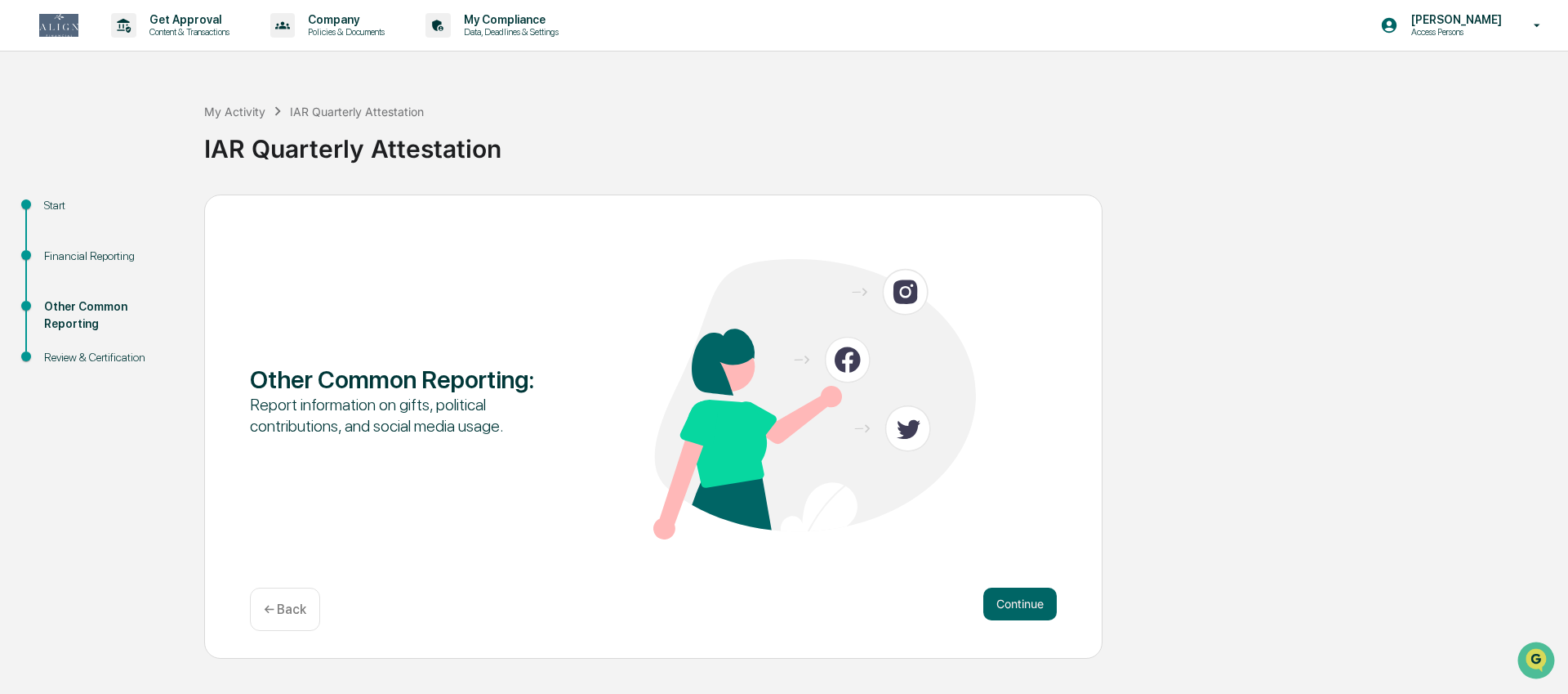
click at [1003, 603] on button "Continue" at bounding box center [1019, 604] width 73 height 33
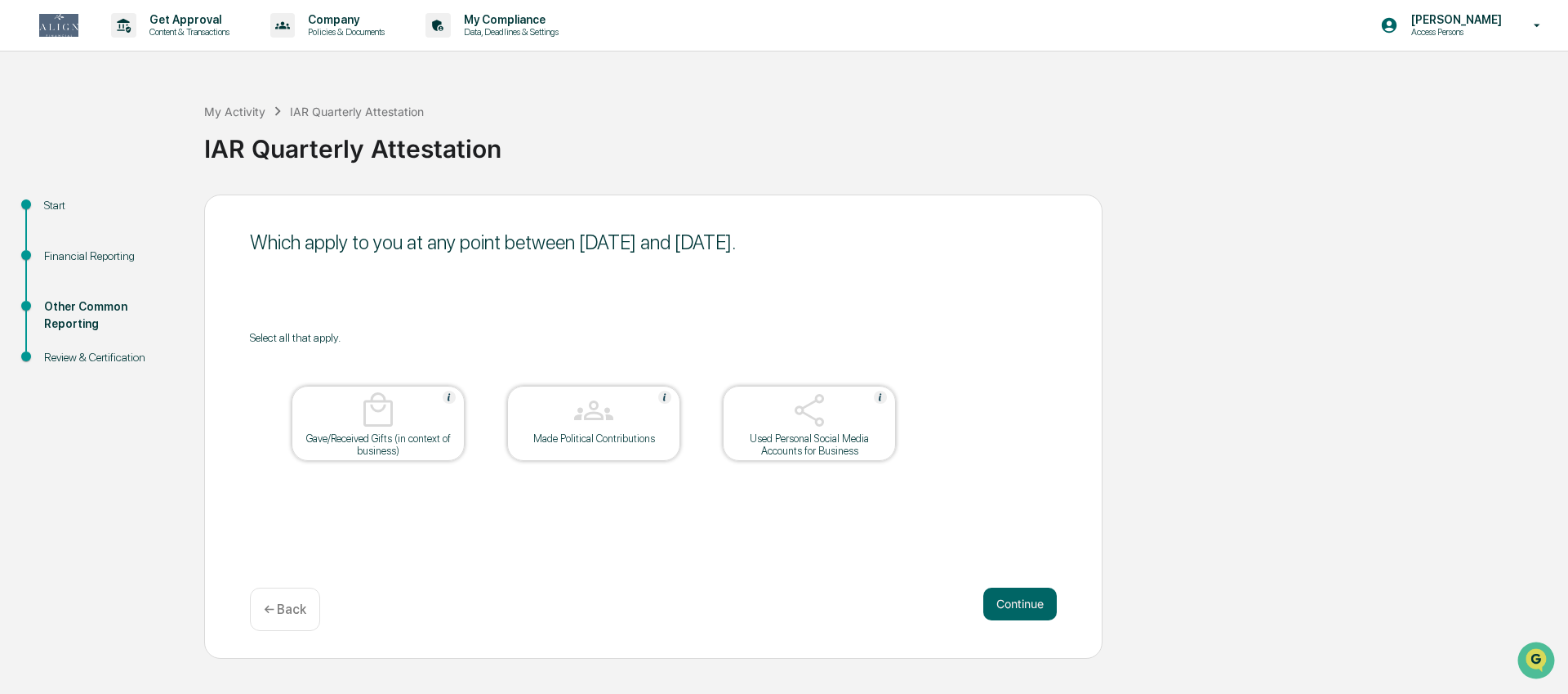
click at [1003, 603] on button "Continue" at bounding box center [1019, 604] width 73 height 33
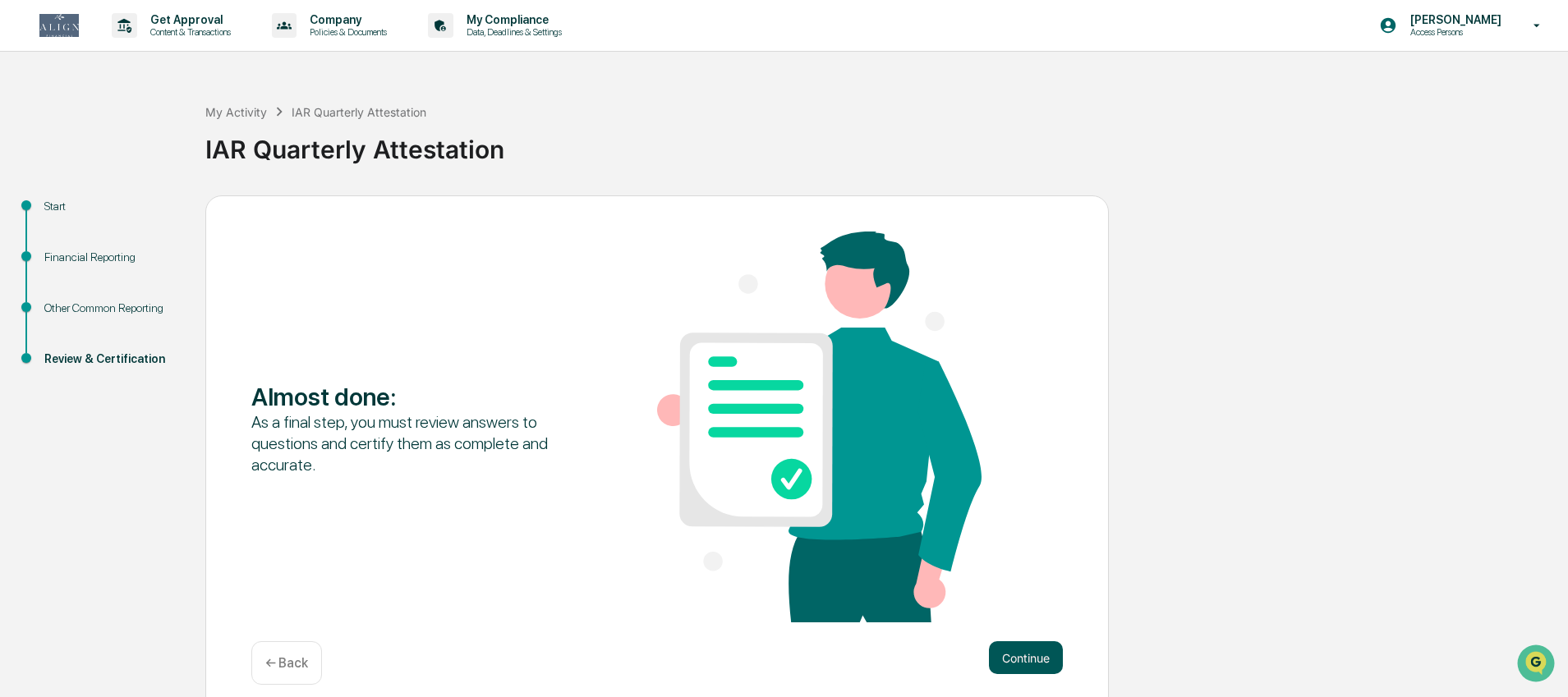
click at [1004, 661] on button "Continue" at bounding box center [1025, 657] width 74 height 33
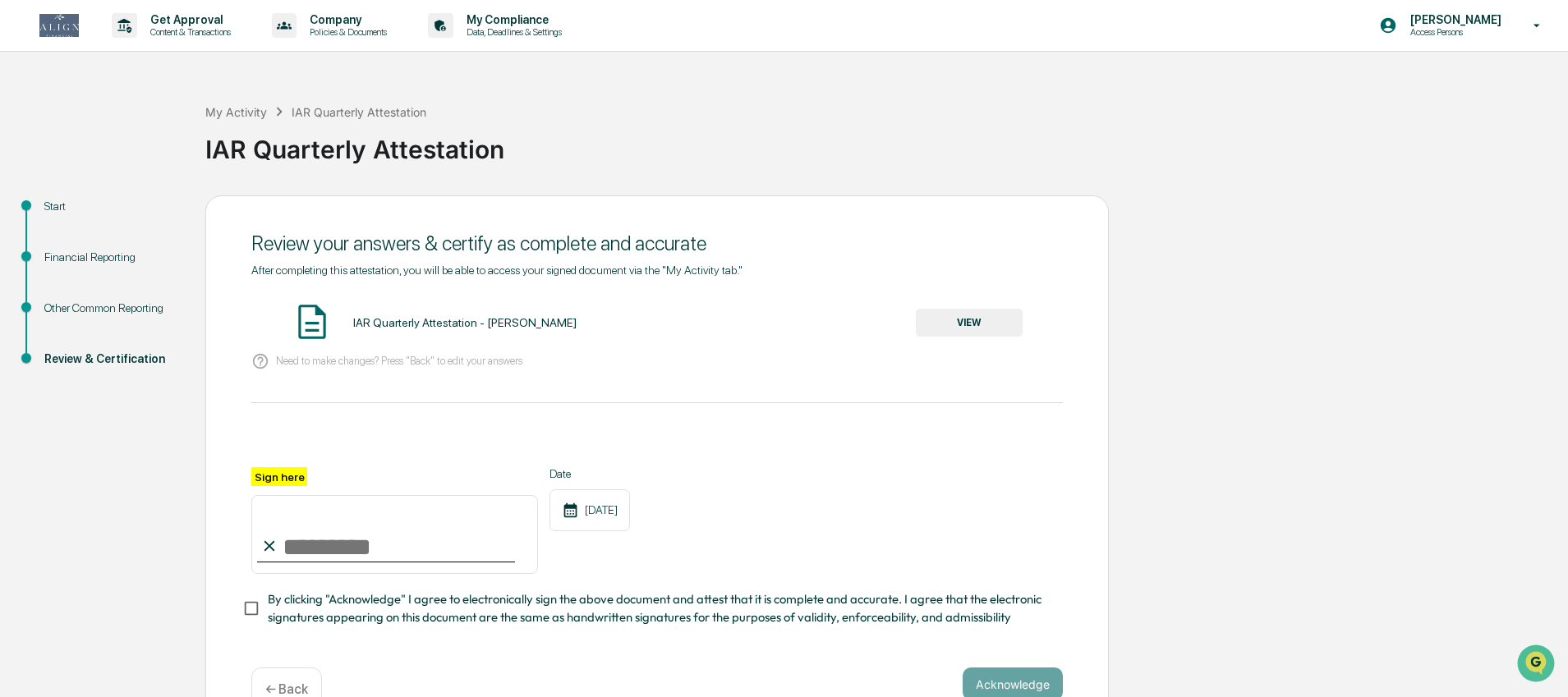
click at [374, 549] on input "Sign here" at bounding box center [395, 534] width 287 height 79
type input "**********"
click at [516, 603] on span "By clicking "Acknowledge" I agree to electronically sign the above document and…" at bounding box center [658, 609] width 781 height 37
click at [959, 315] on button "VIEW" at bounding box center [969, 322] width 107 height 28
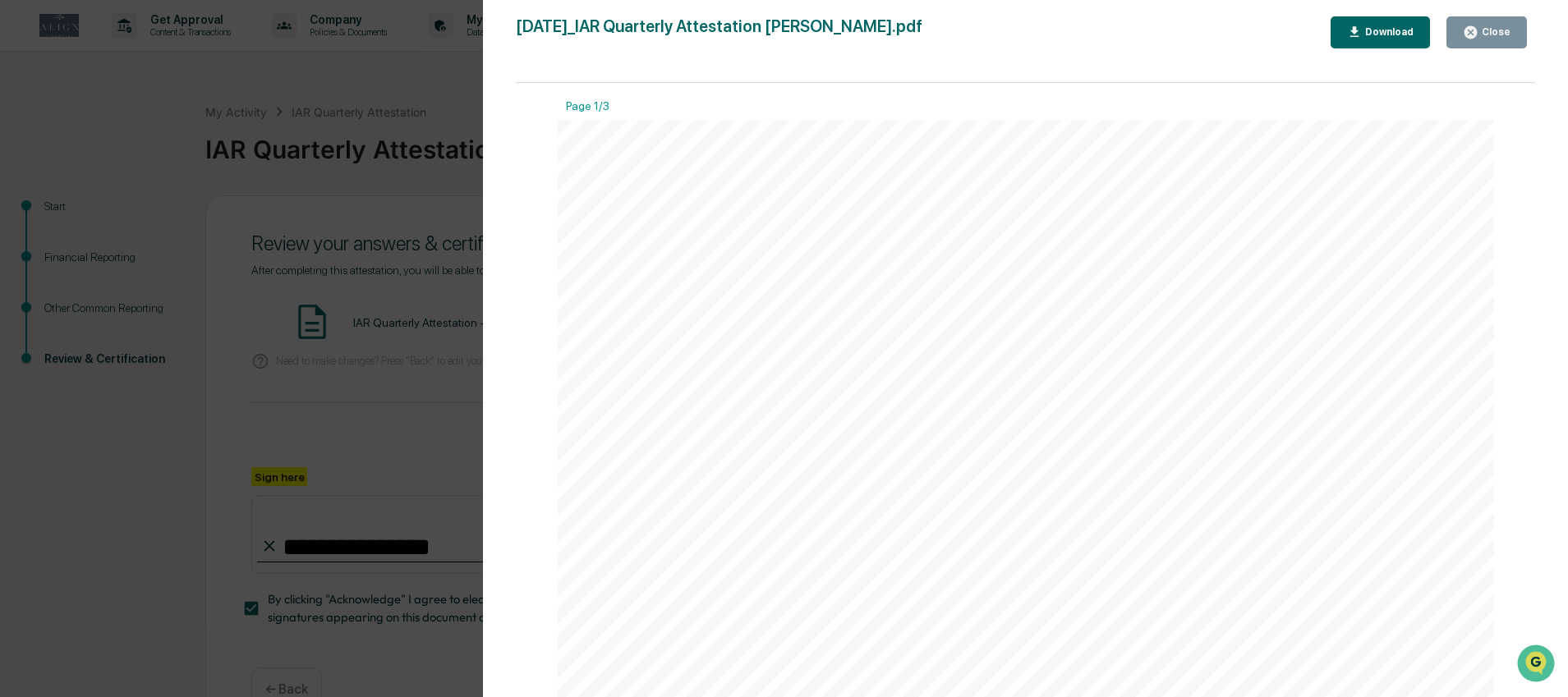
click at [1476, 37] on icon "button" at bounding box center [1470, 32] width 15 height 15
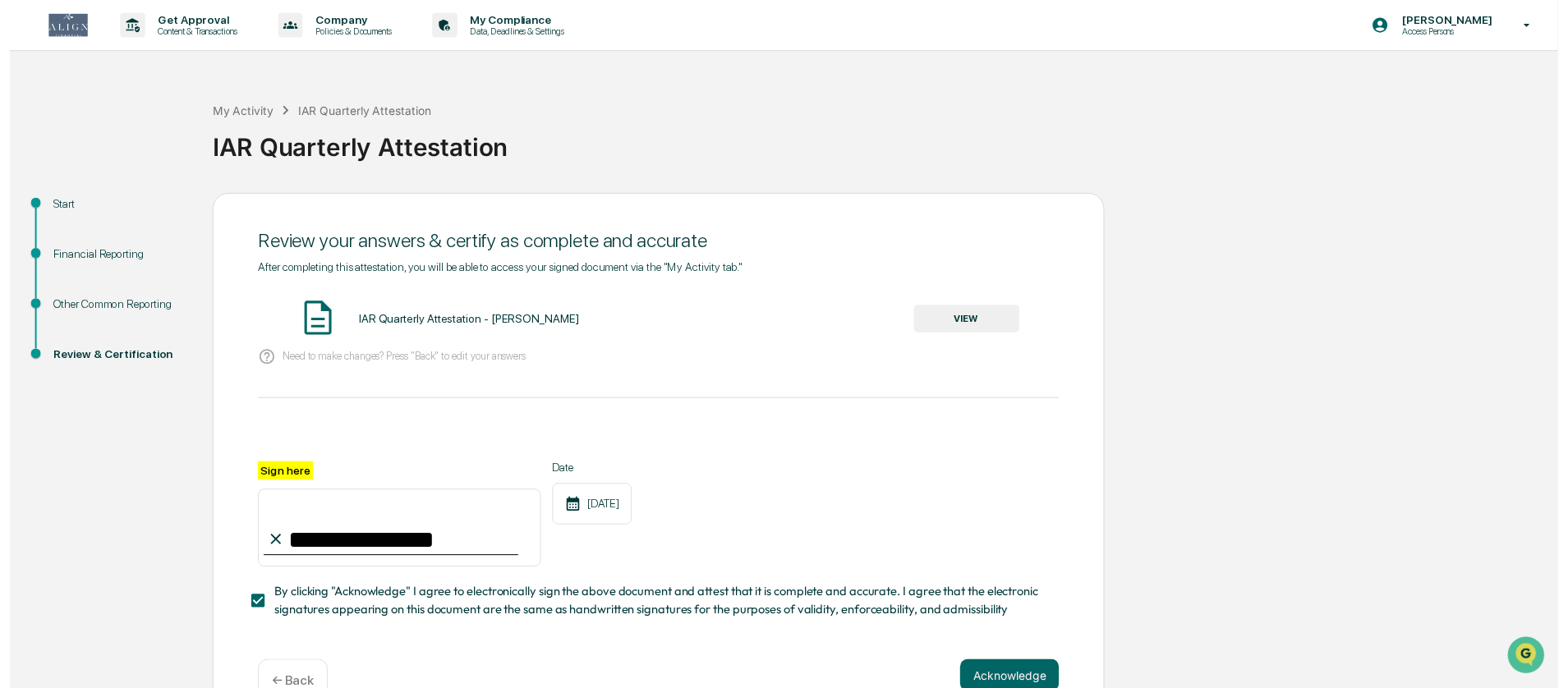
scroll to position [3, 0]
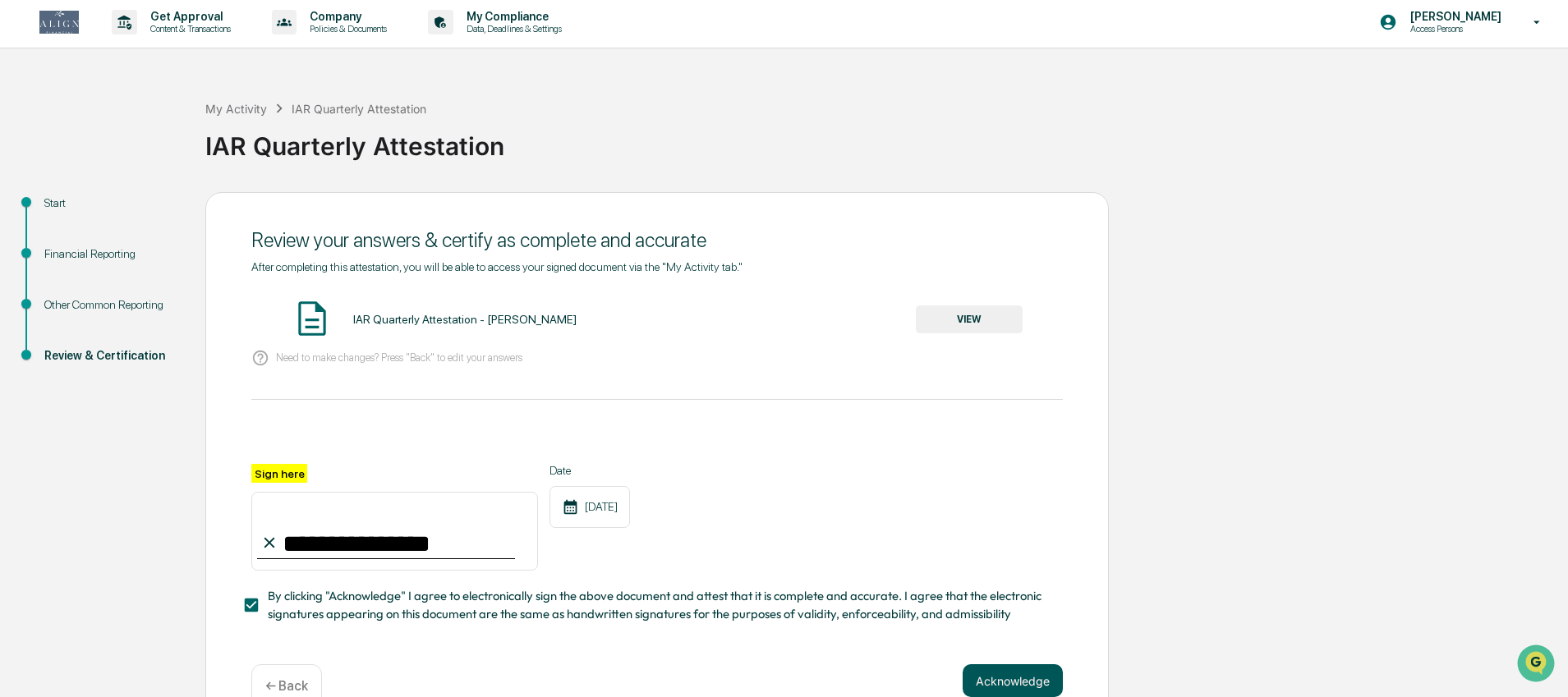
click at [1005, 669] on button "Acknowledge" at bounding box center [1012, 680] width 100 height 33
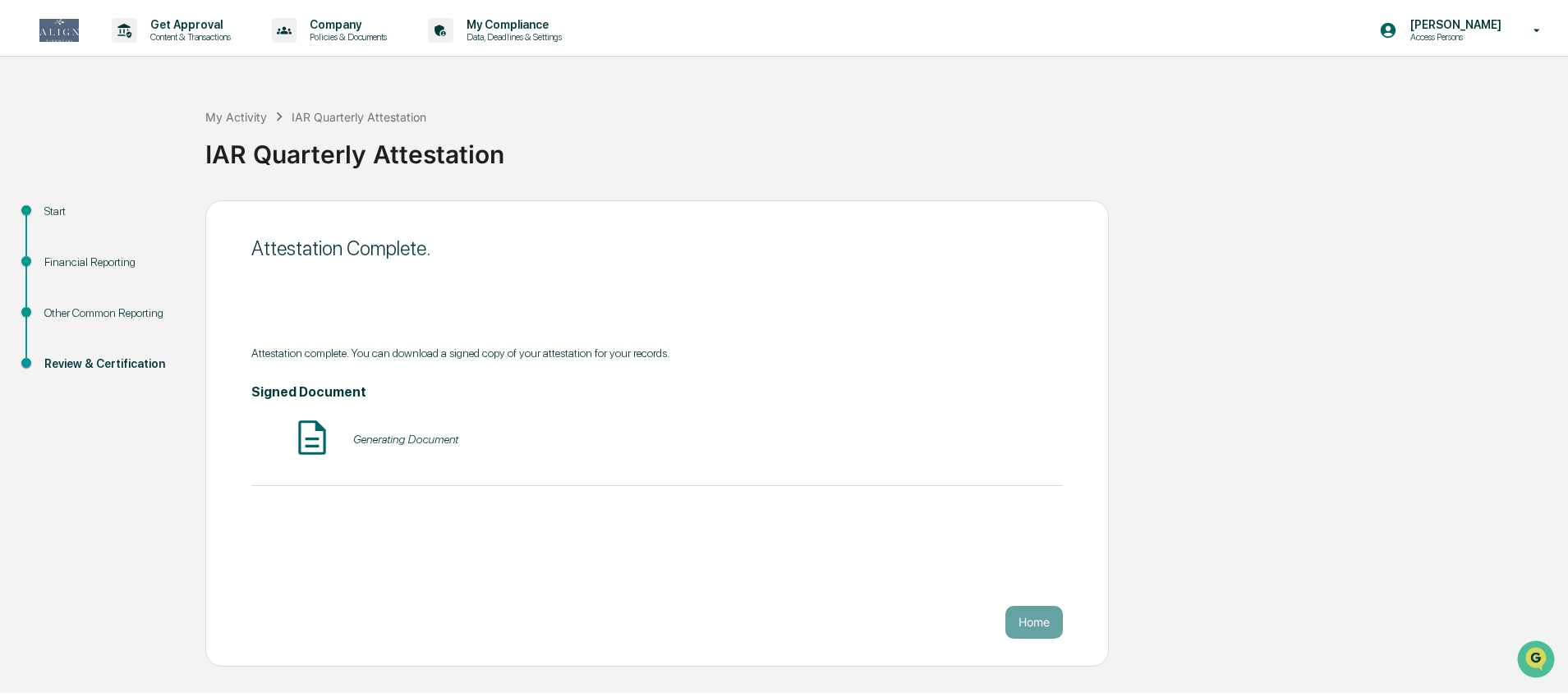
scroll to position [0, 0]
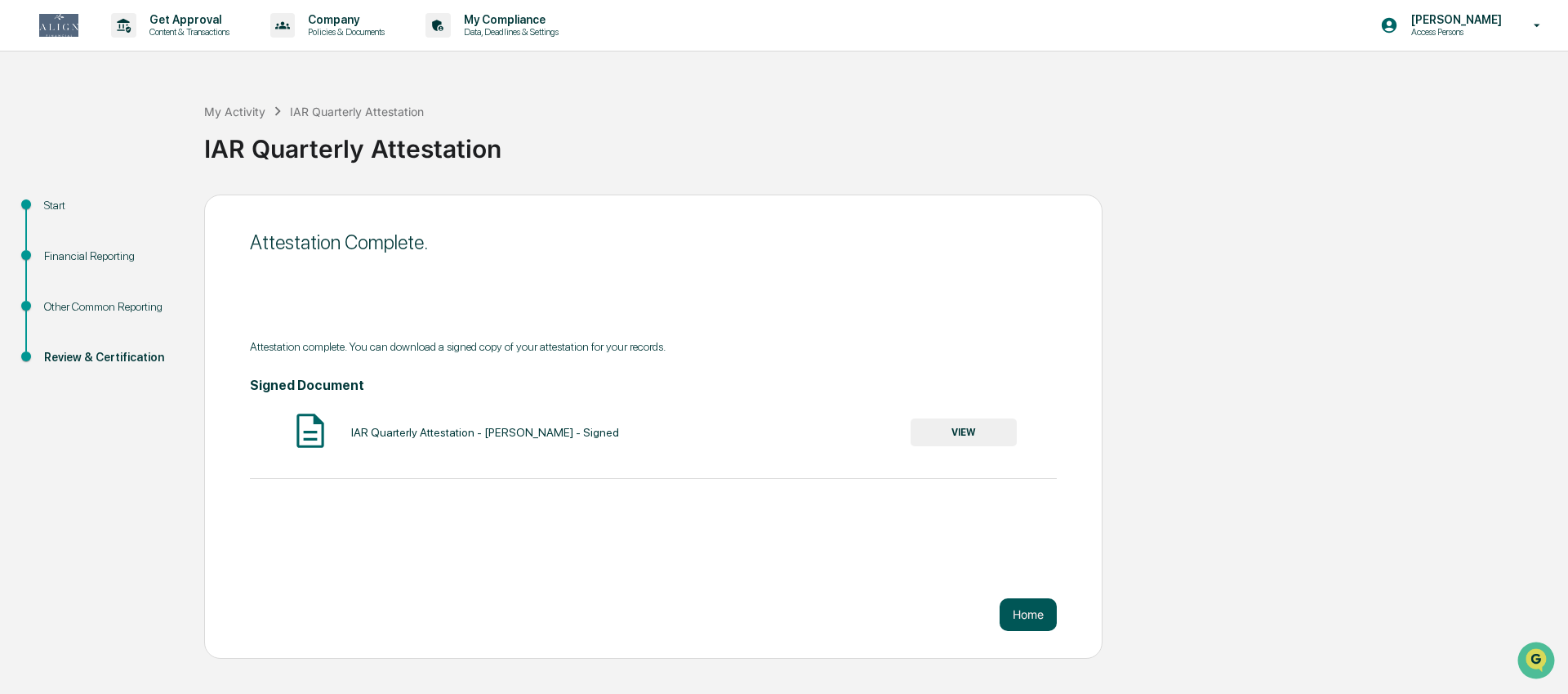
click at [1002, 621] on button "Home" at bounding box center [1029, 614] width 57 height 33
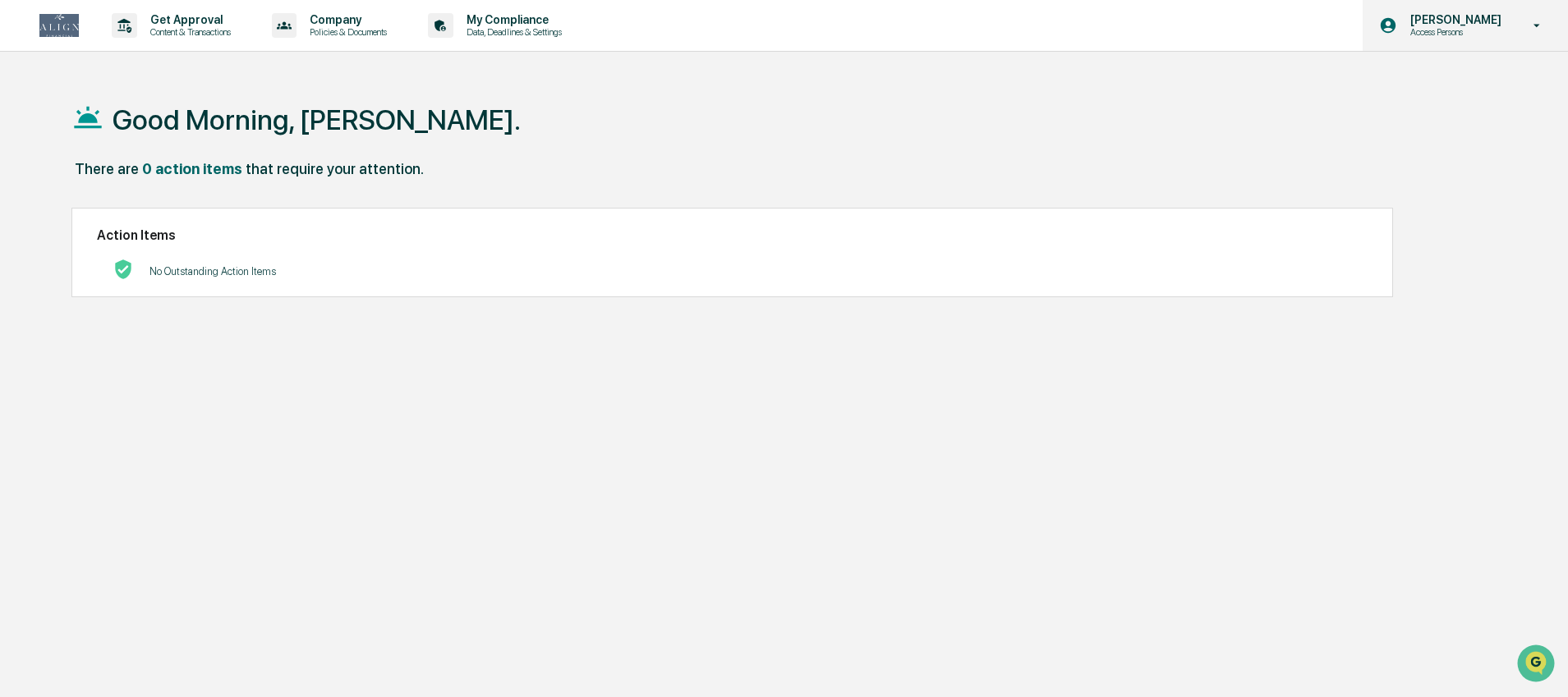
click at [1445, 28] on p "Access Persons" at bounding box center [1453, 32] width 113 height 12
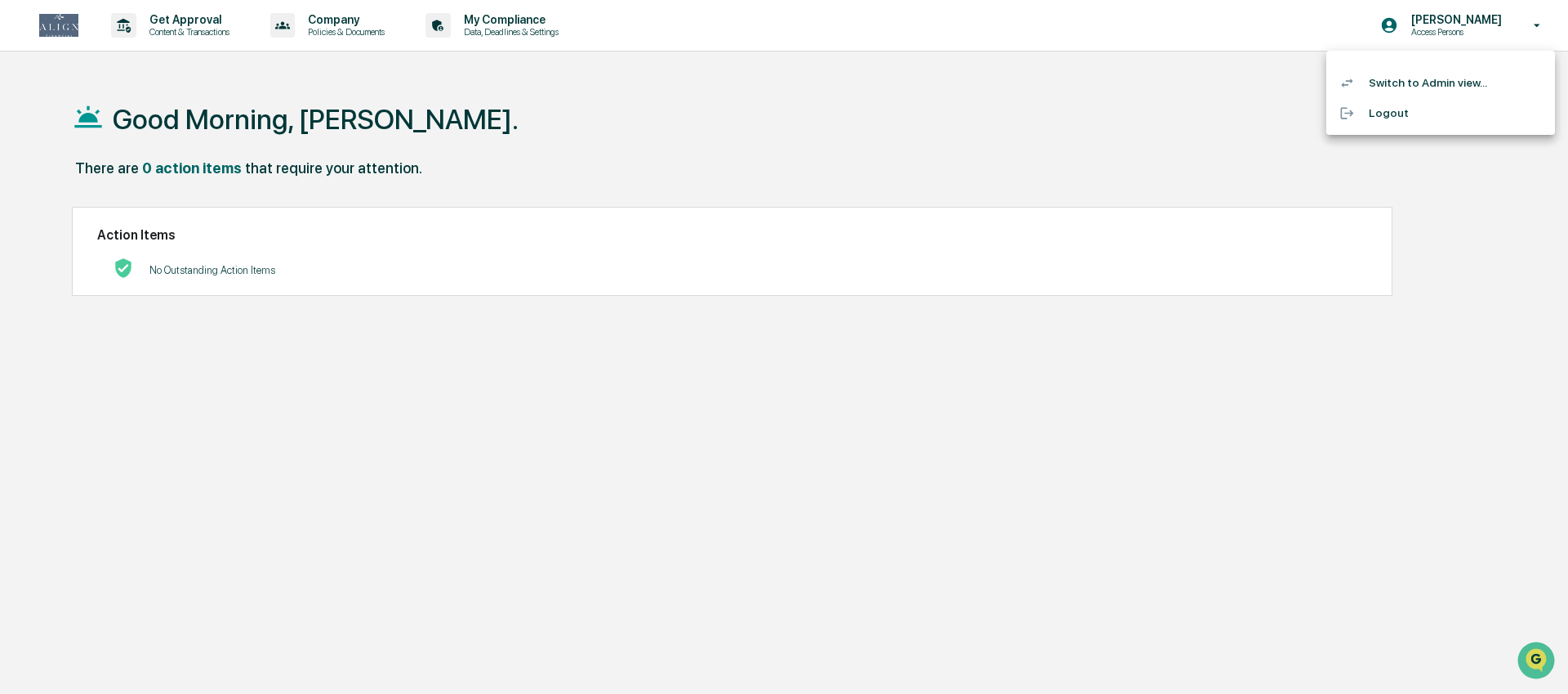
click at [1423, 79] on li "Switch to Admin view..." at bounding box center [1441, 83] width 229 height 30
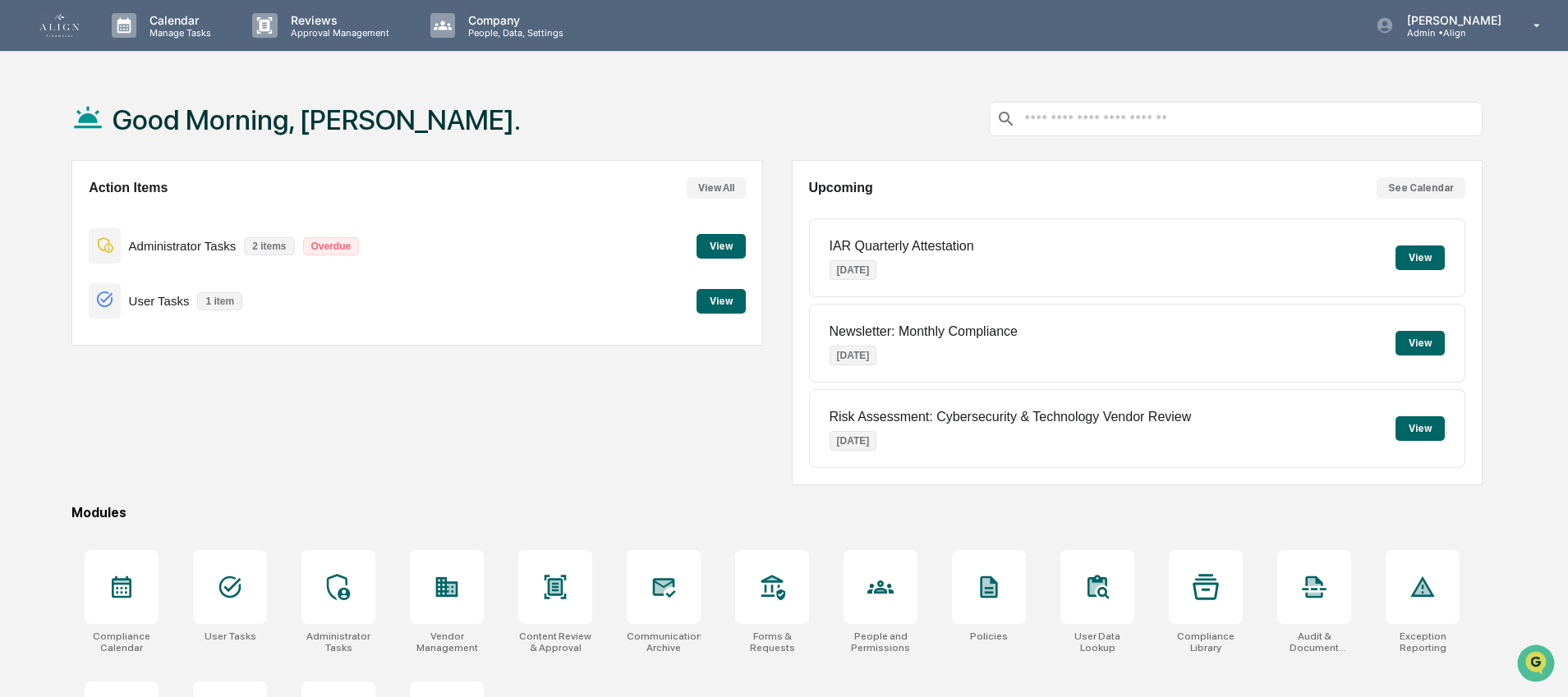
click at [727, 254] on button "View" at bounding box center [721, 246] width 49 height 25
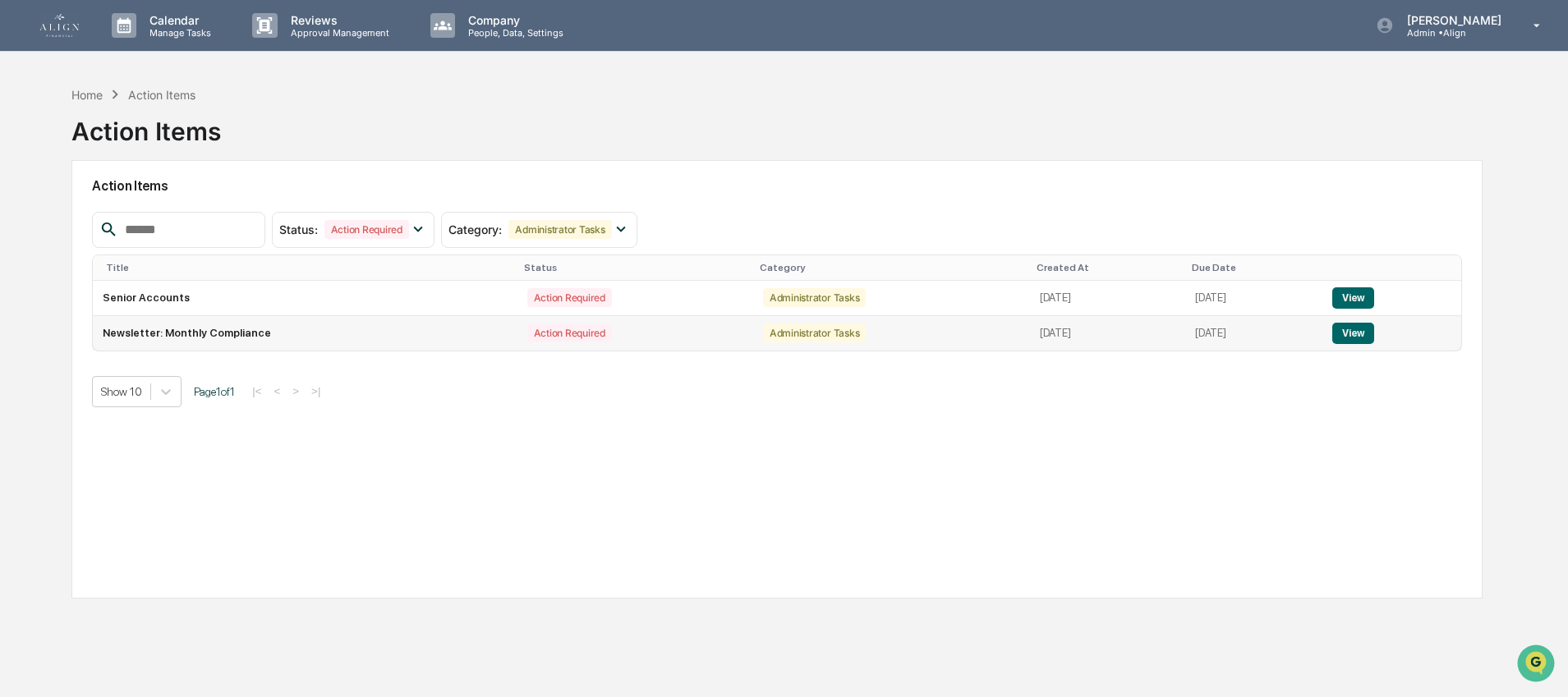
click at [1364, 335] on button "View" at bounding box center [1352, 332] width 42 height 21
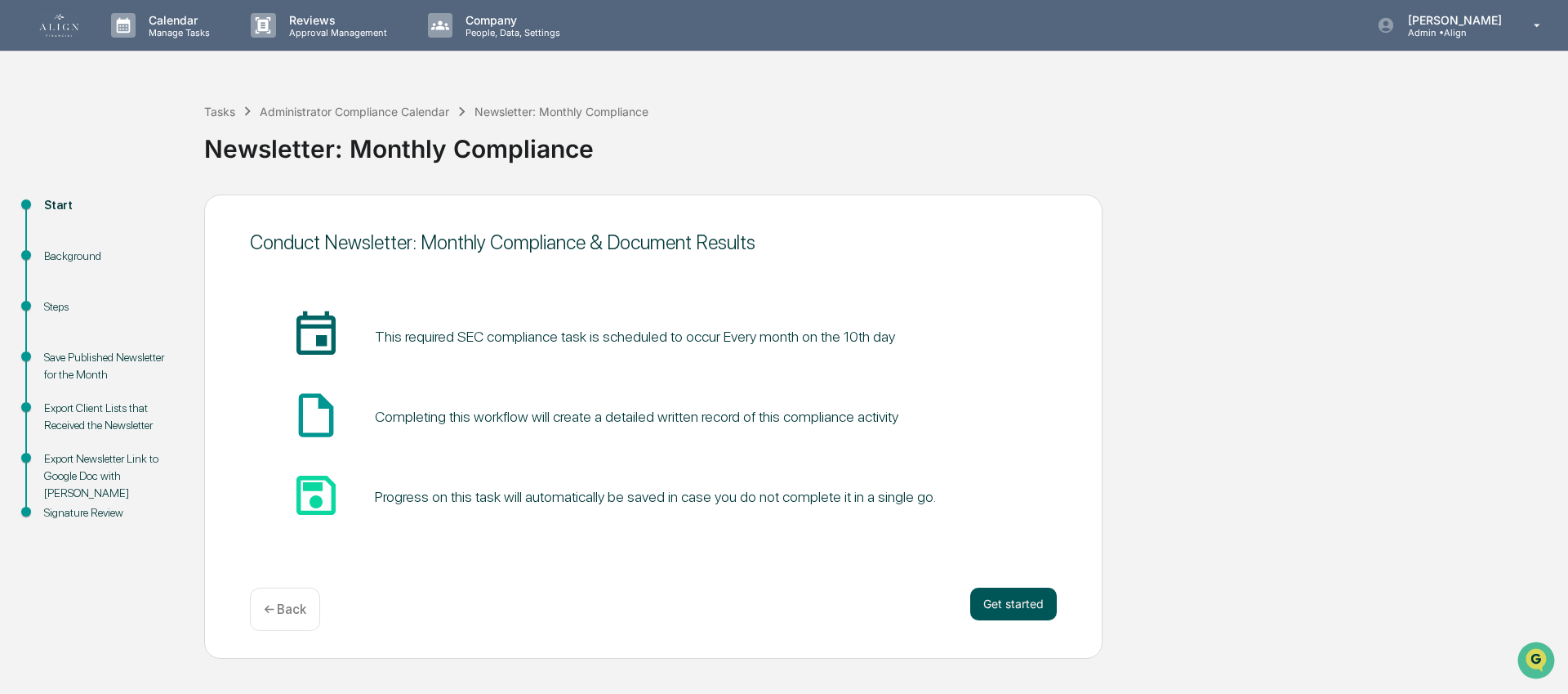
click at [1024, 599] on button "Get started" at bounding box center [1014, 604] width 87 height 33
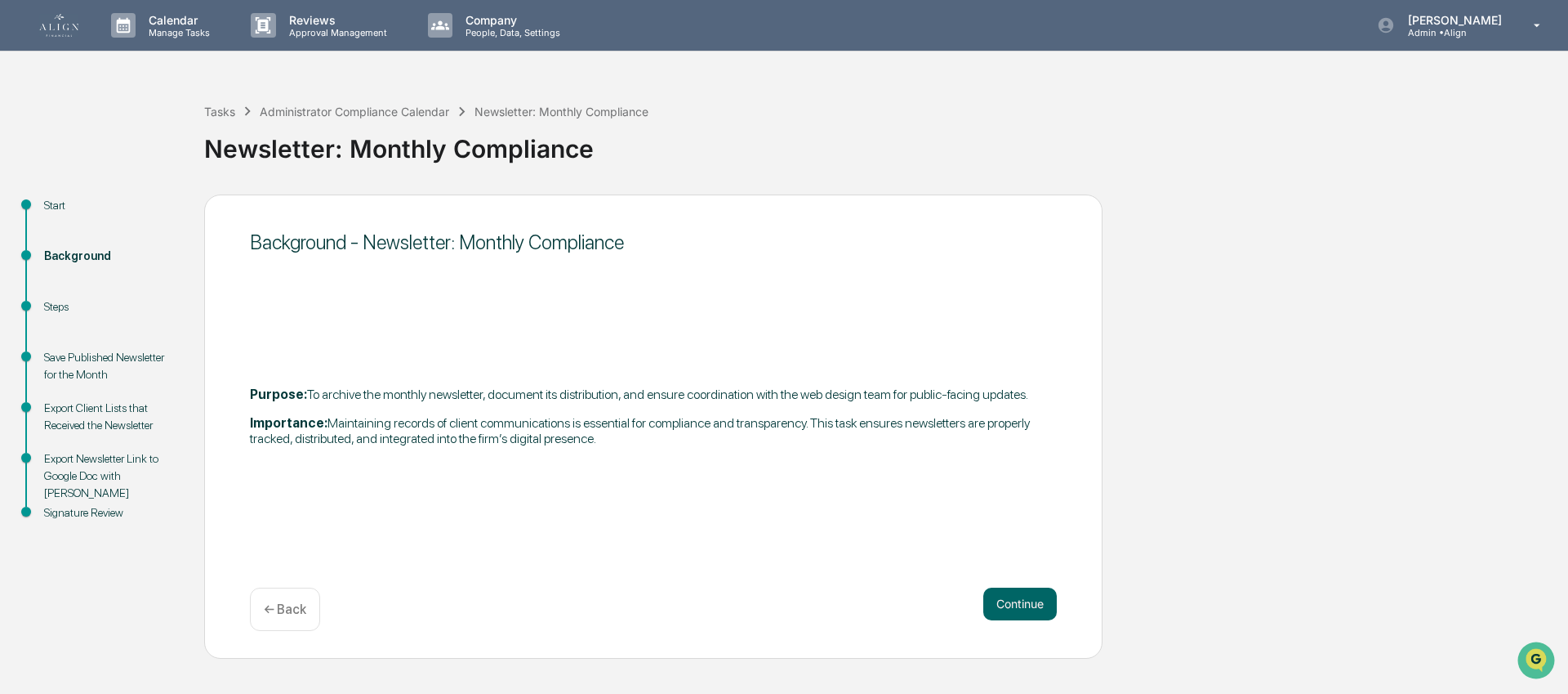
click at [1024, 599] on button "Continue" at bounding box center [1019, 604] width 73 height 33
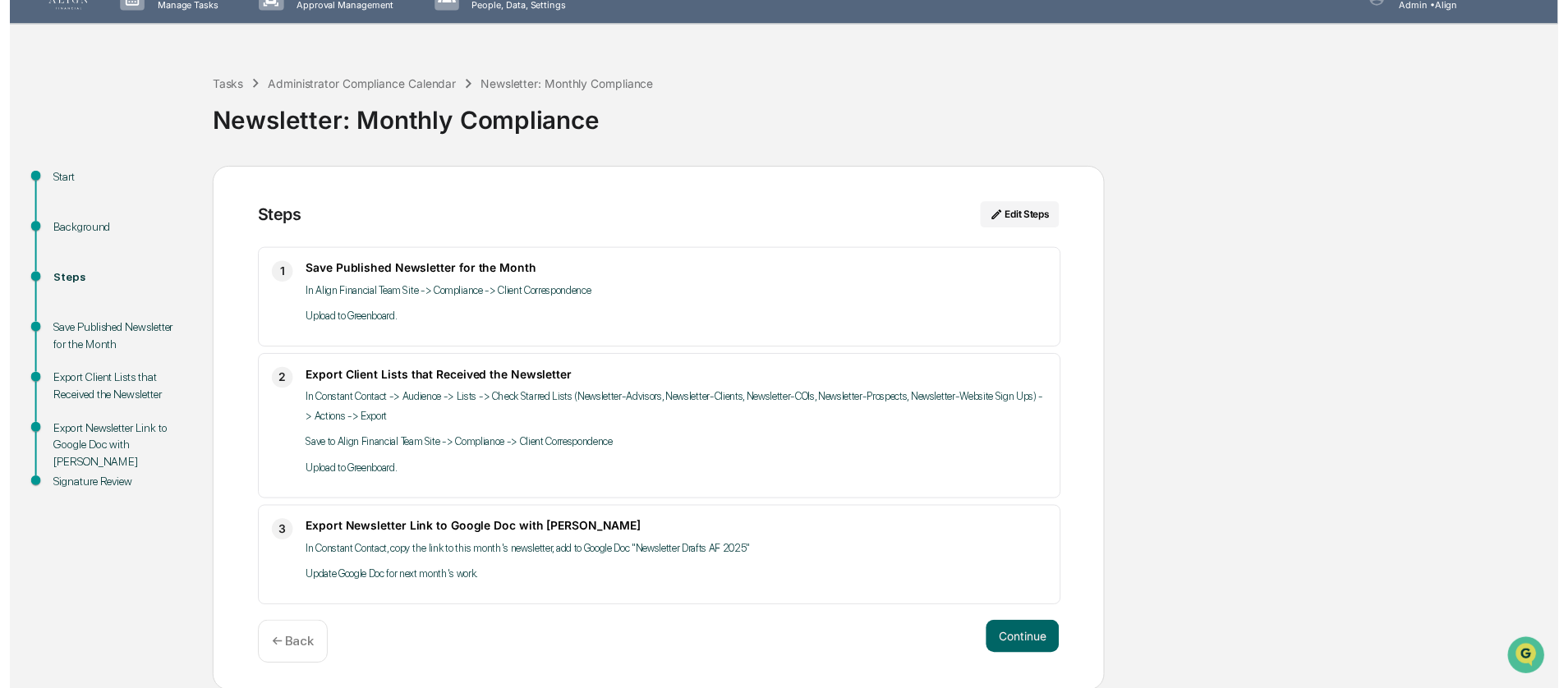
scroll to position [29, 0]
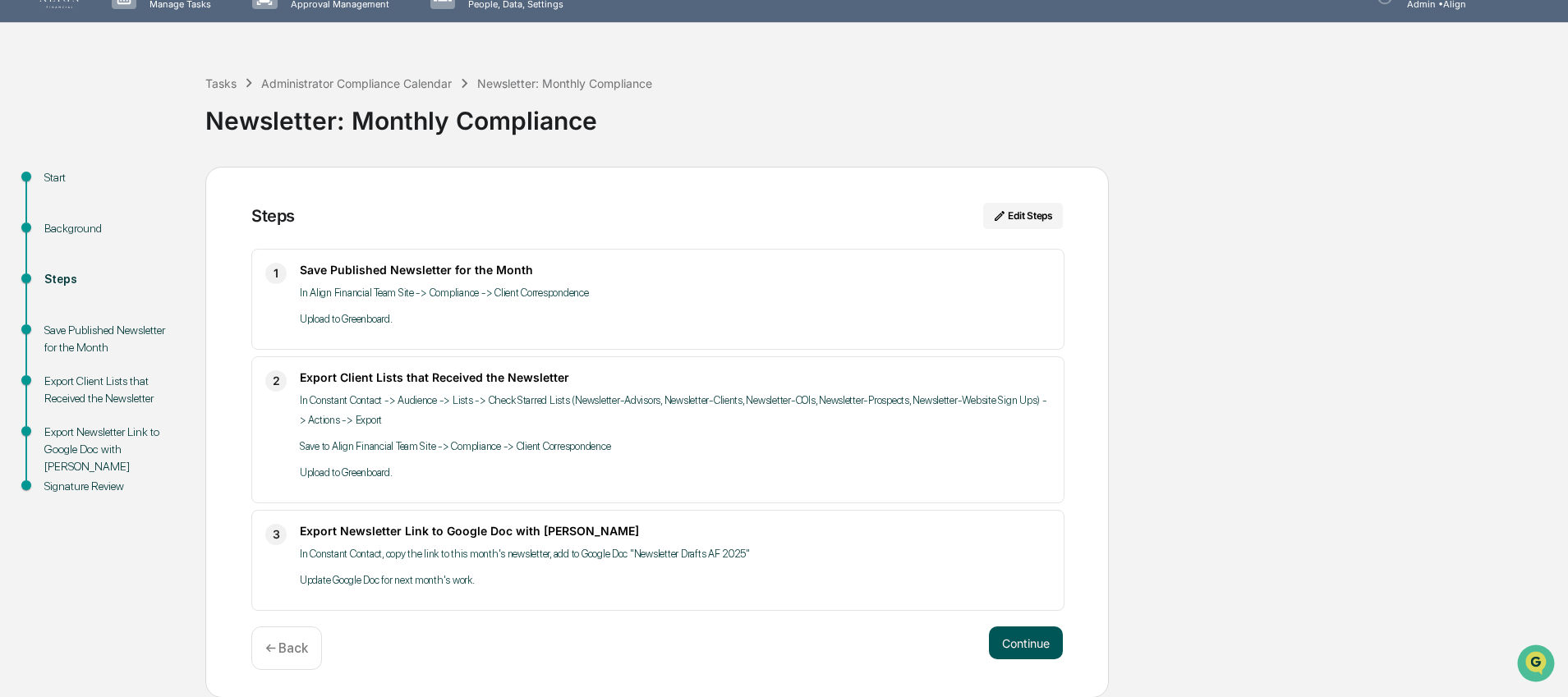
click at [1015, 638] on button "Continue" at bounding box center [1025, 642] width 74 height 33
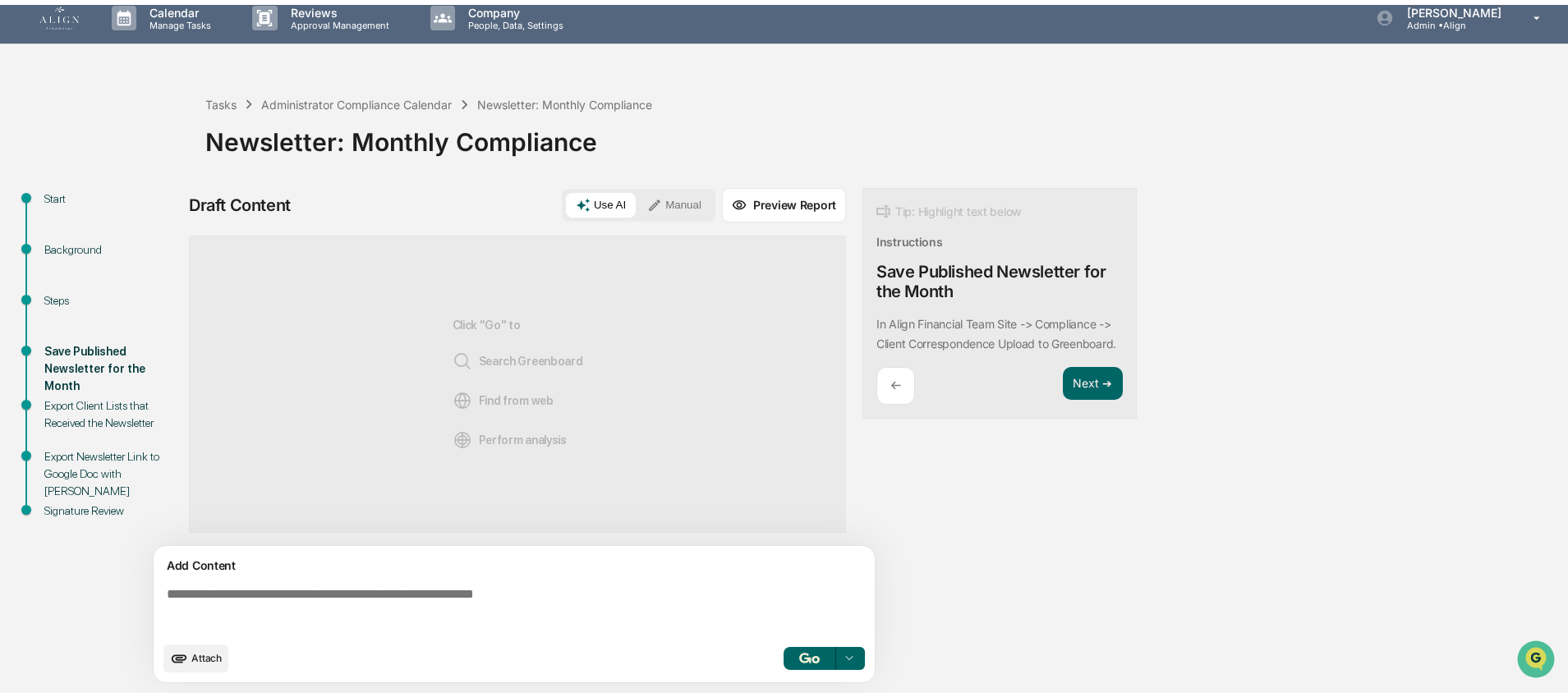
scroll to position [13, 0]
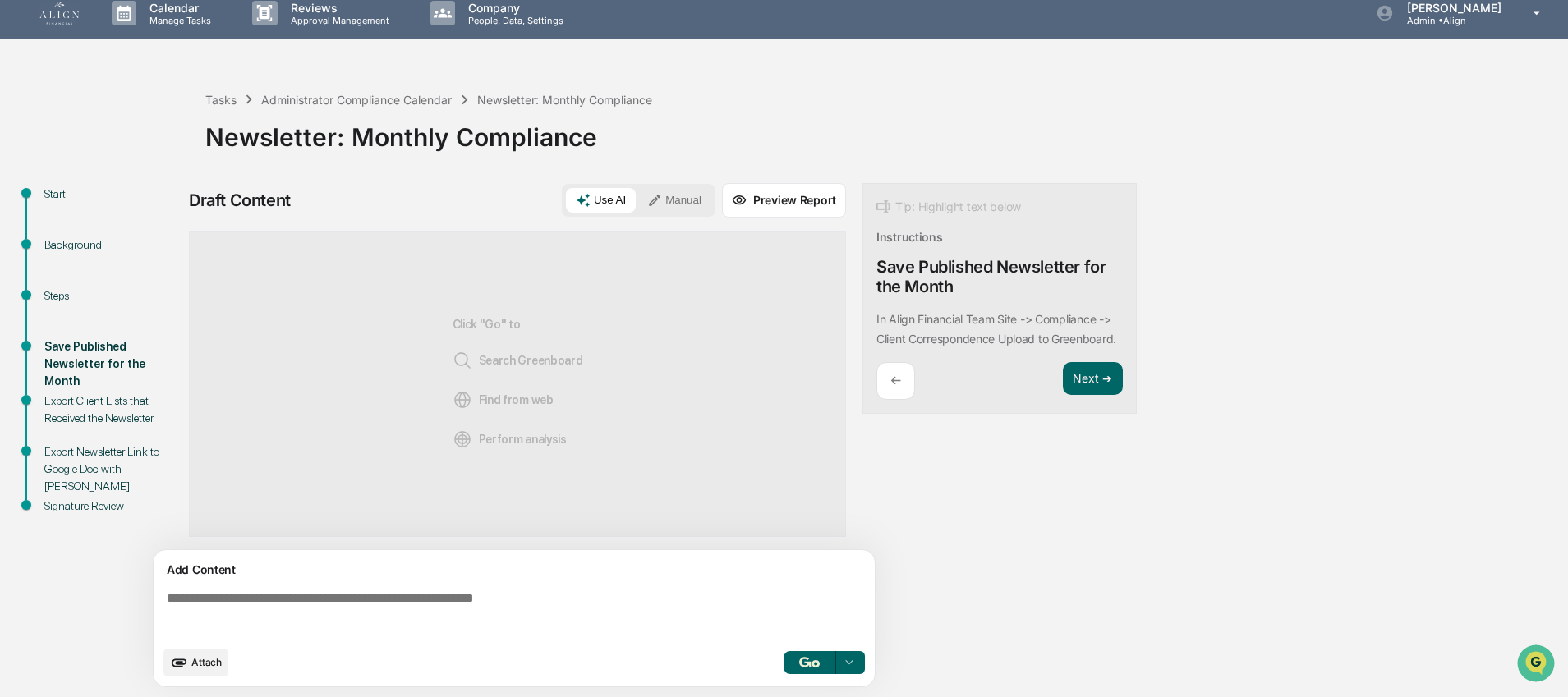
click at [686, 196] on button "Manual" at bounding box center [674, 200] width 74 height 25
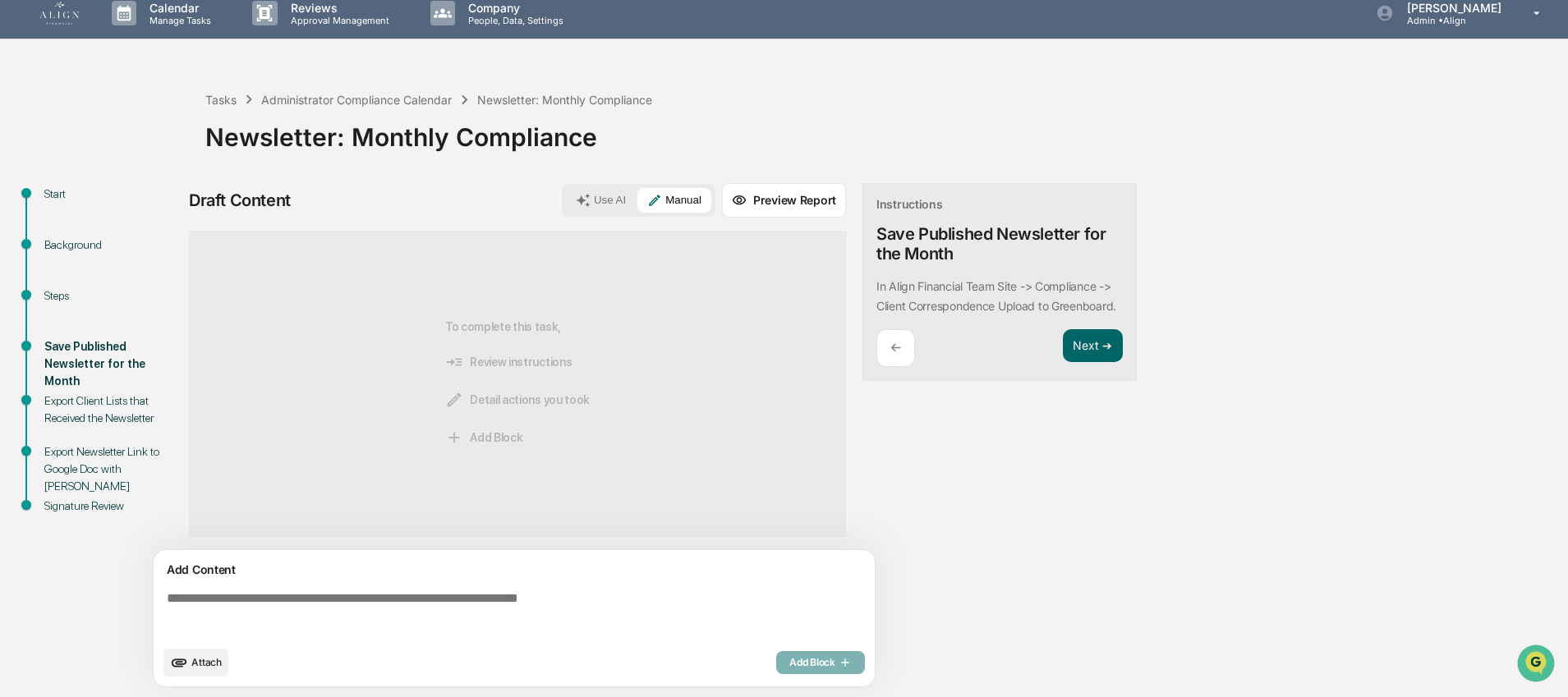
click at [208, 595] on textarea at bounding box center [518, 614] width 714 height 59
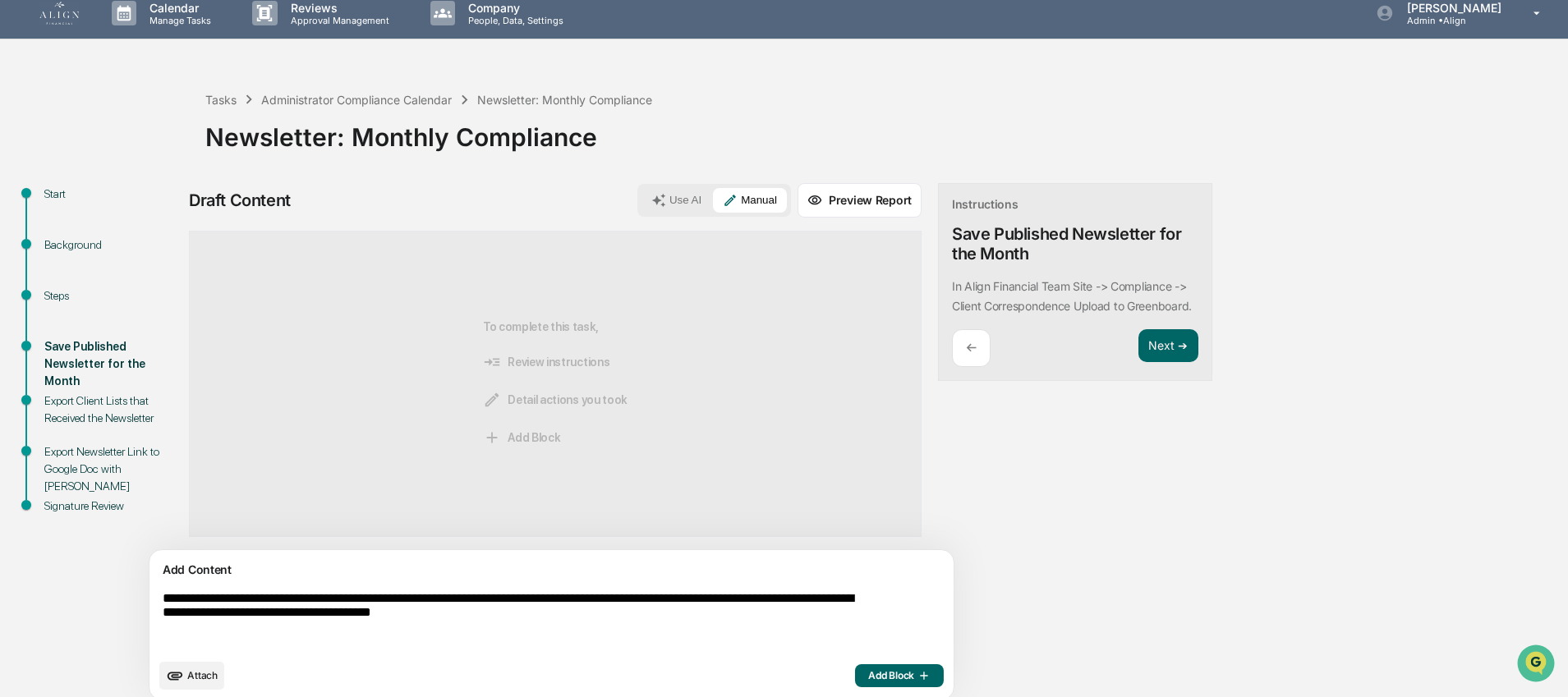
type textarea "**********"
click at [868, 676] on span "Add Block" at bounding box center [899, 675] width 63 height 13
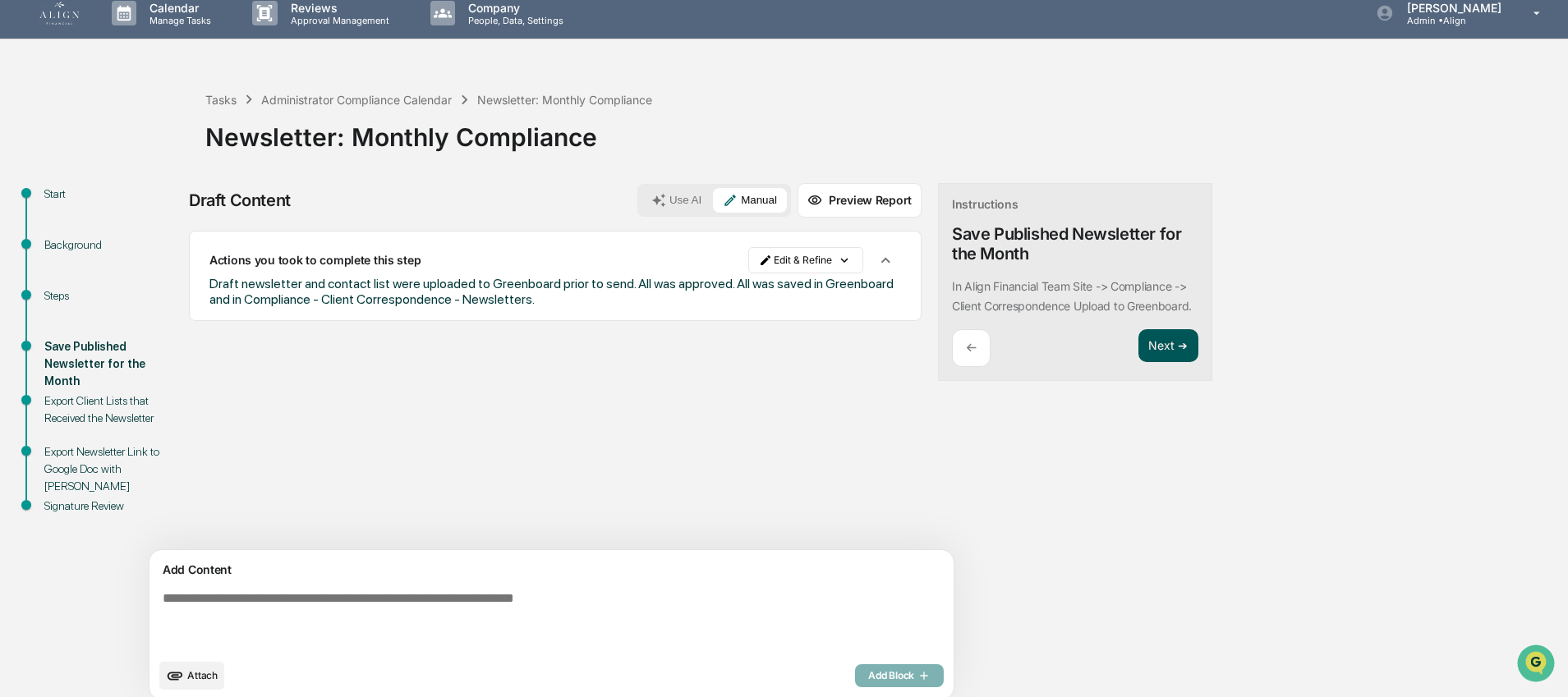
click at [1138, 363] on button "Next ➔" at bounding box center [1168, 346] width 60 height 34
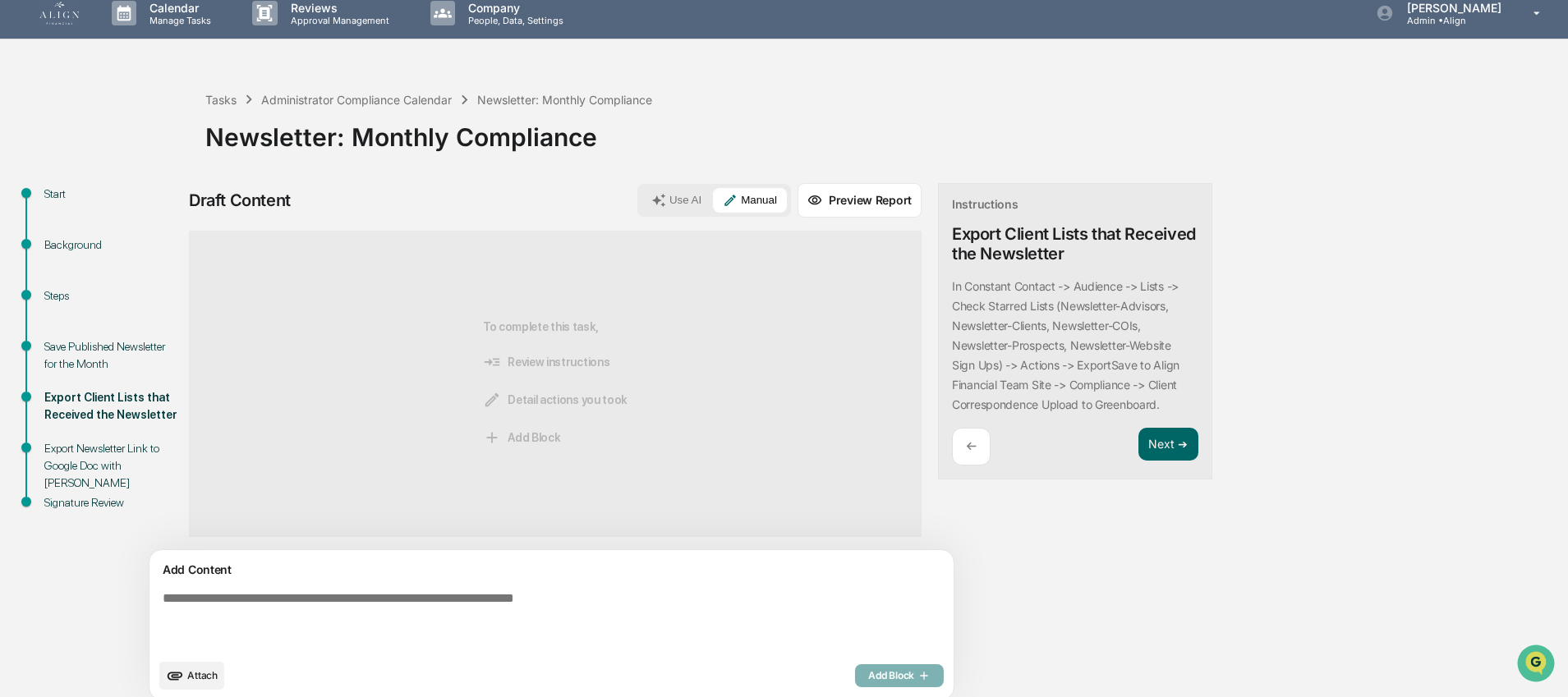
click at [1138, 460] on div "Next ➔" at bounding box center [1168, 446] width 60 height 38
click at [1138, 436] on button "Next ➔" at bounding box center [1168, 444] width 60 height 34
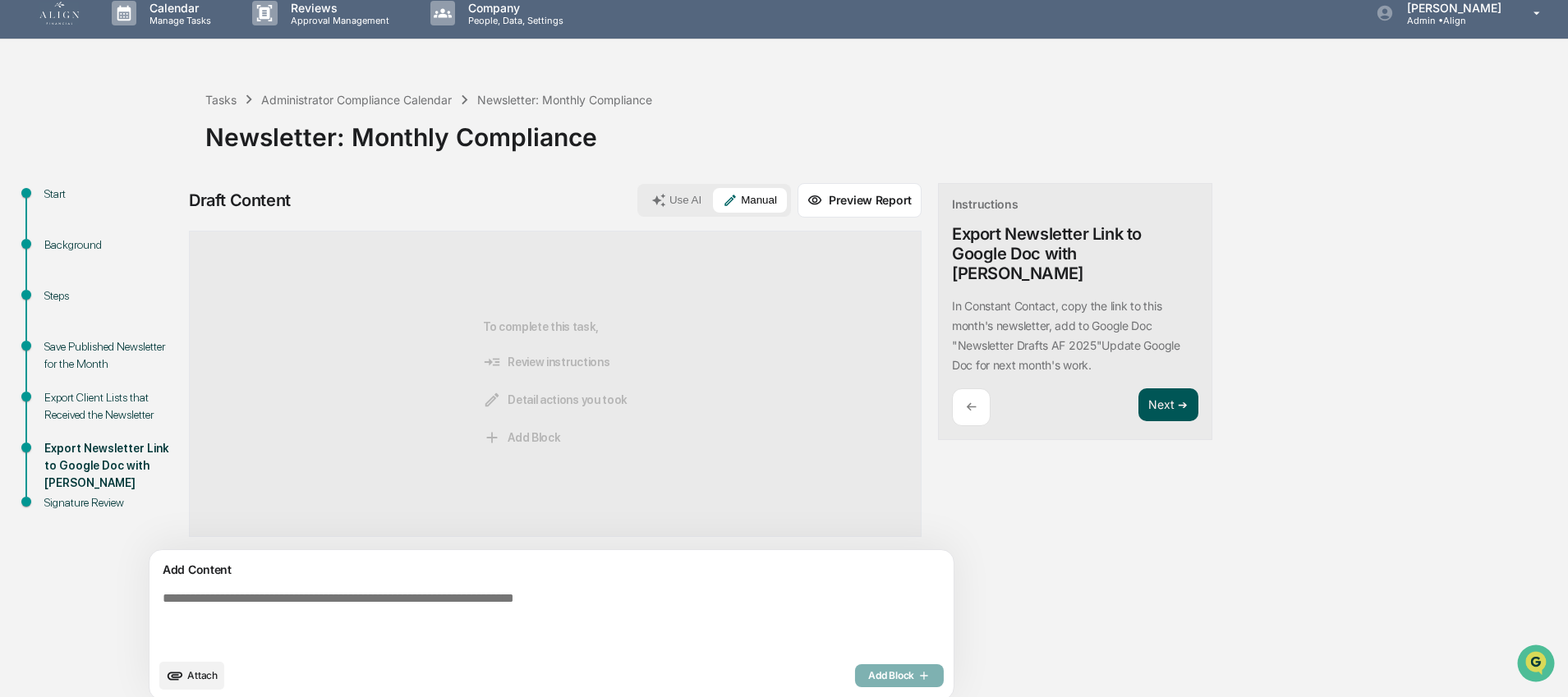
click at [1138, 388] on button "Next ➔" at bounding box center [1168, 405] width 60 height 34
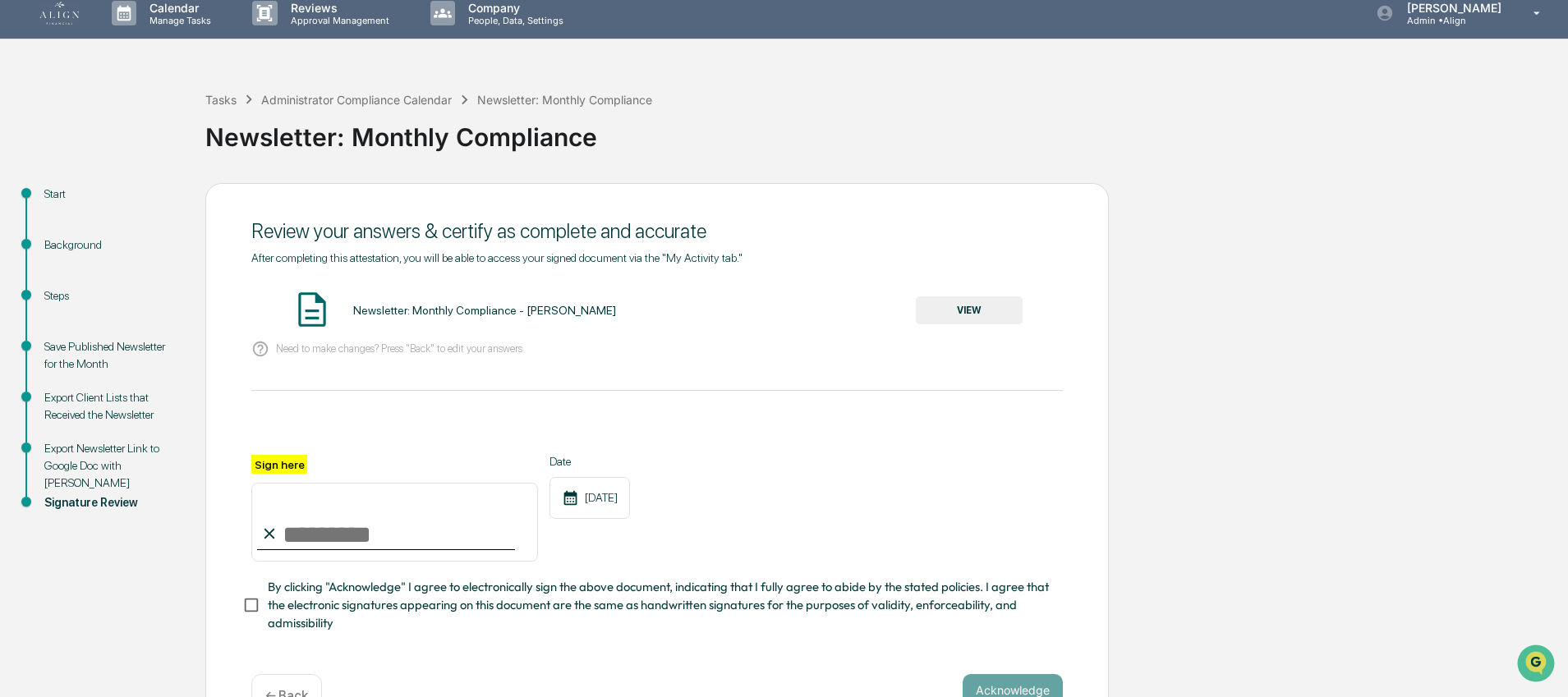
click at [395, 535] on input "Sign here" at bounding box center [395, 521] width 287 height 79
type input "**********"
click at [442, 596] on span "By clicking "Acknowledge" I agree to electronically sign the above document, in…" at bounding box center [658, 605] width 781 height 55
click at [969, 309] on button "VIEW" at bounding box center [969, 309] width 107 height 28
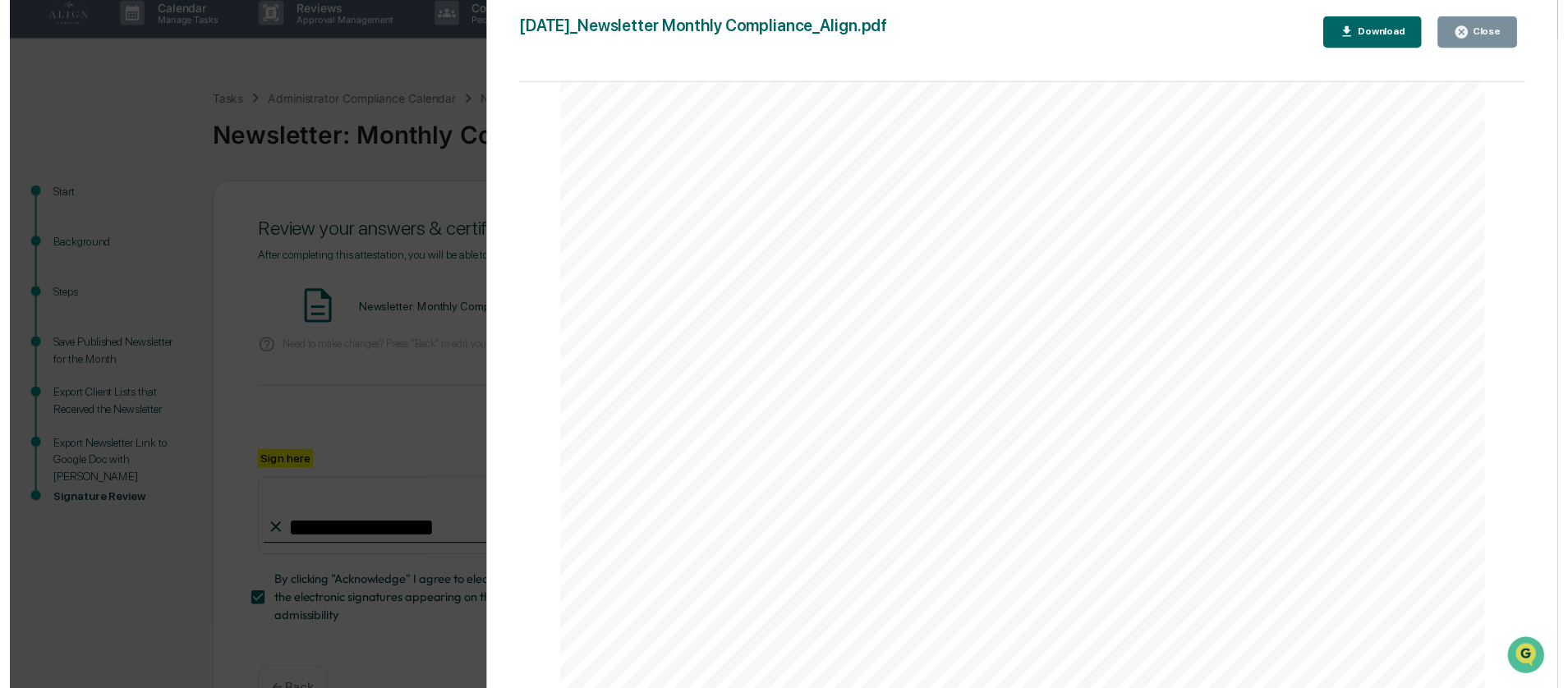
scroll to position [0, 0]
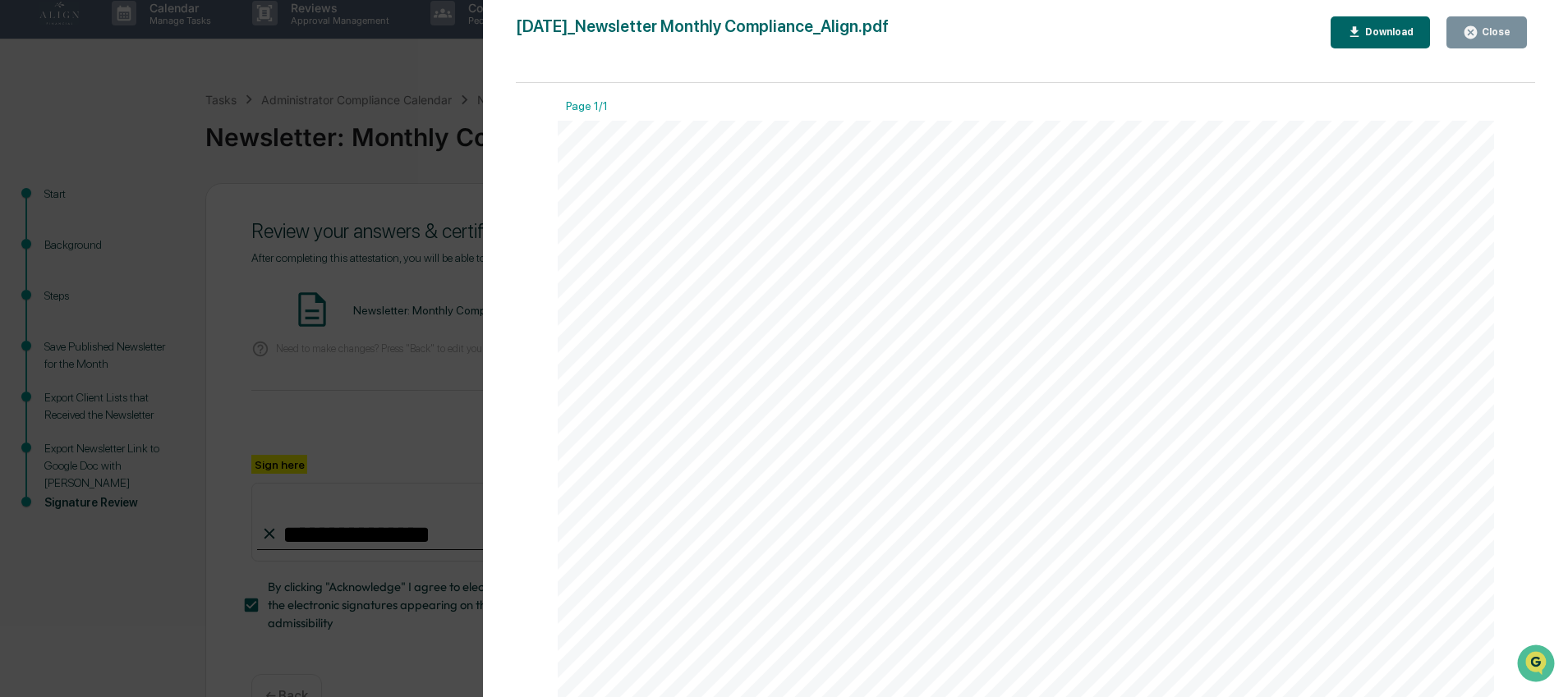
click at [1476, 31] on icon "button" at bounding box center [1470, 32] width 15 height 15
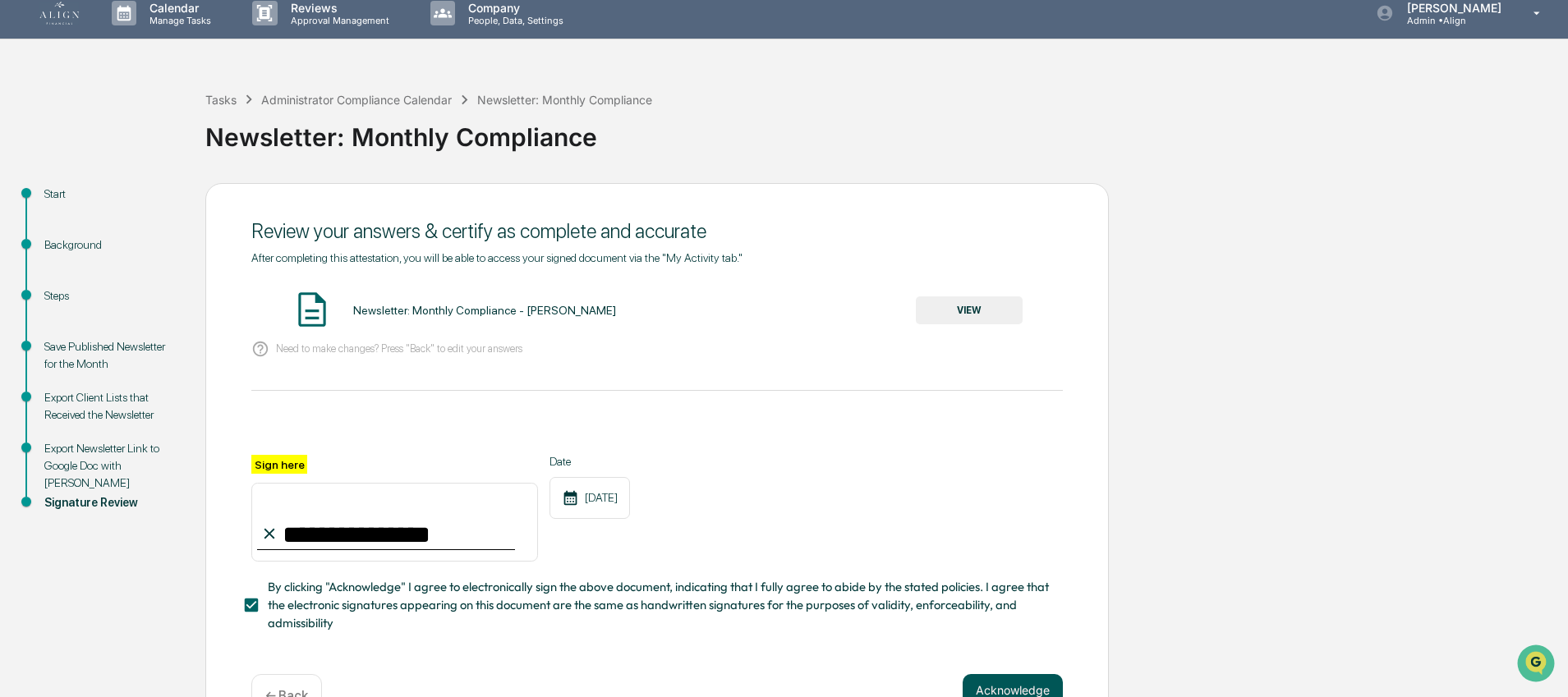
click at [988, 687] on button "Acknowledge" at bounding box center [1012, 690] width 100 height 33
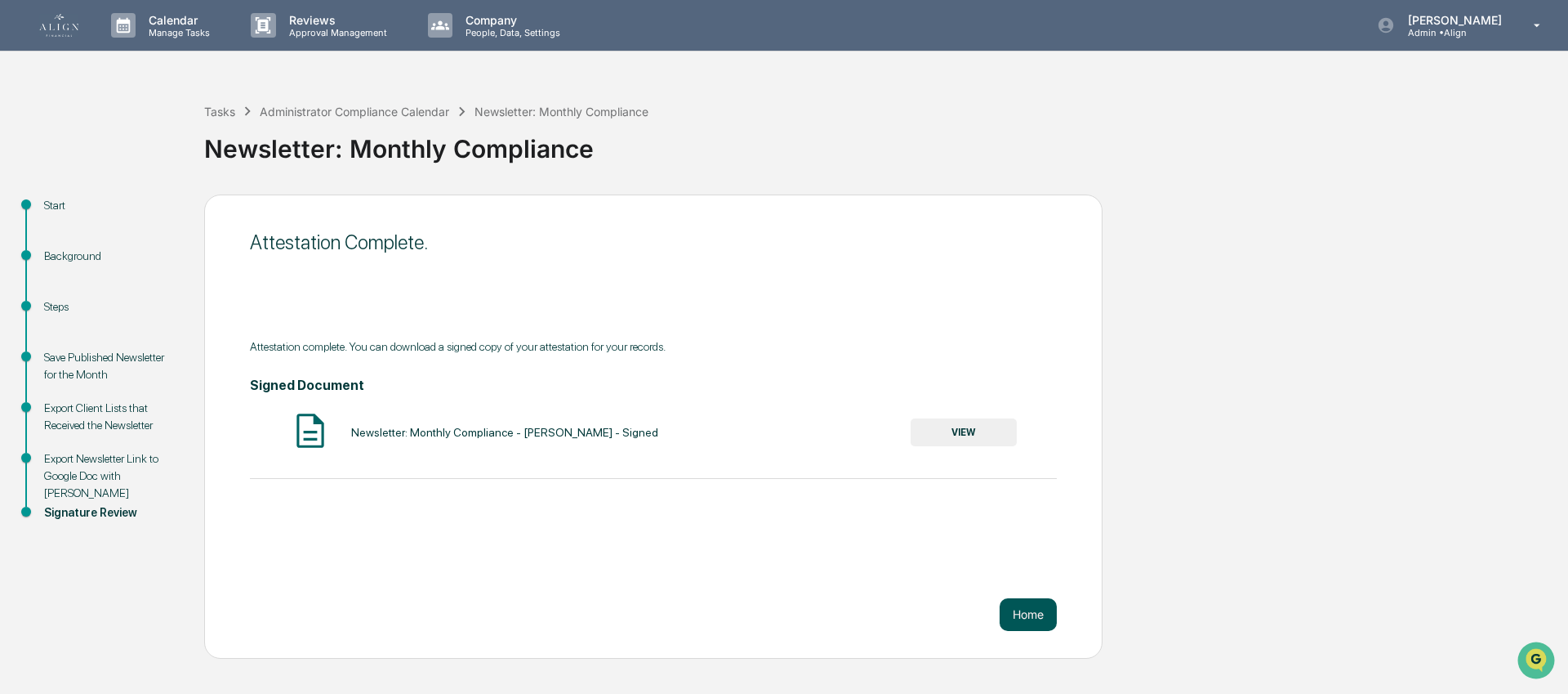
click at [1039, 609] on button "Home" at bounding box center [1029, 614] width 57 height 33
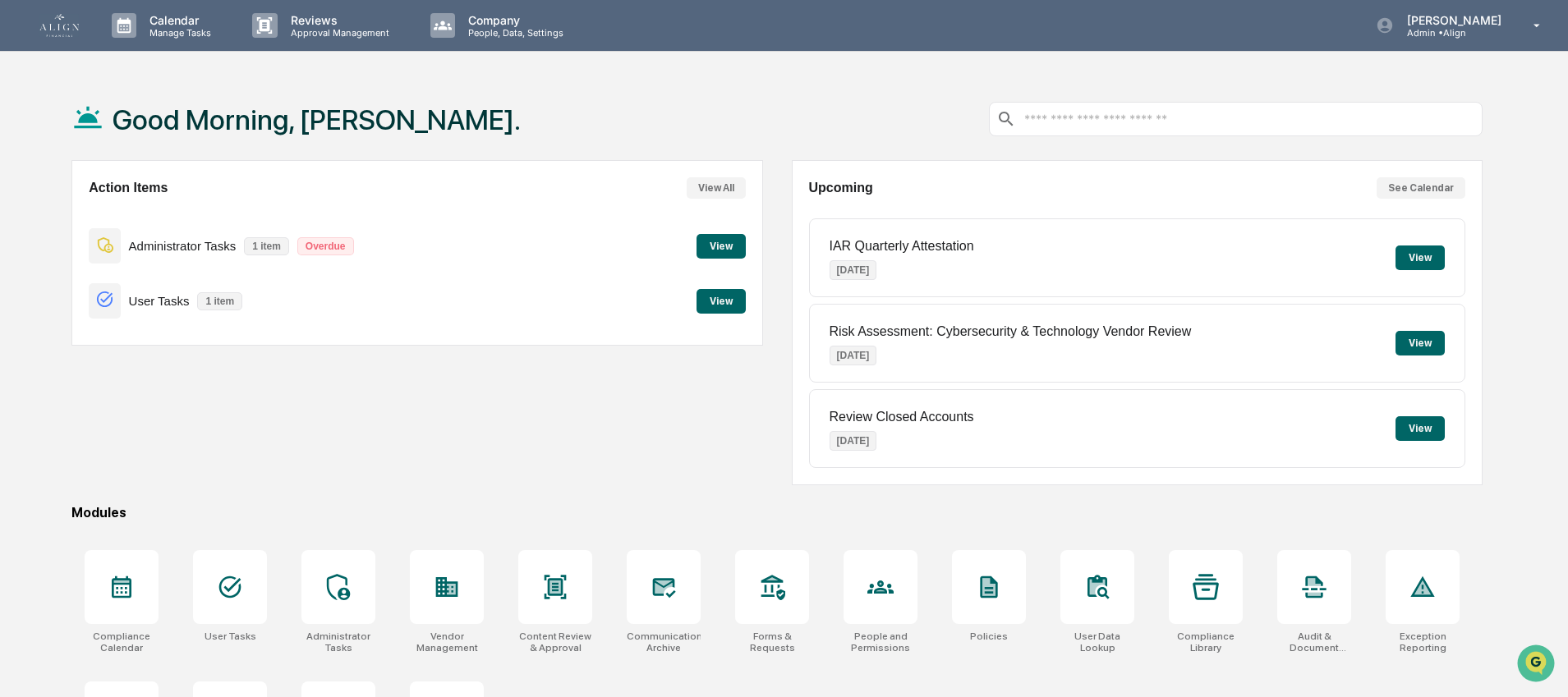
click at [742, 270] on div "Administrator Tasks 1 item Overdue View" at bounding box center [417, 245] width 657 height 55
